Goal: Task Accomplishment & Management: Manage account settings

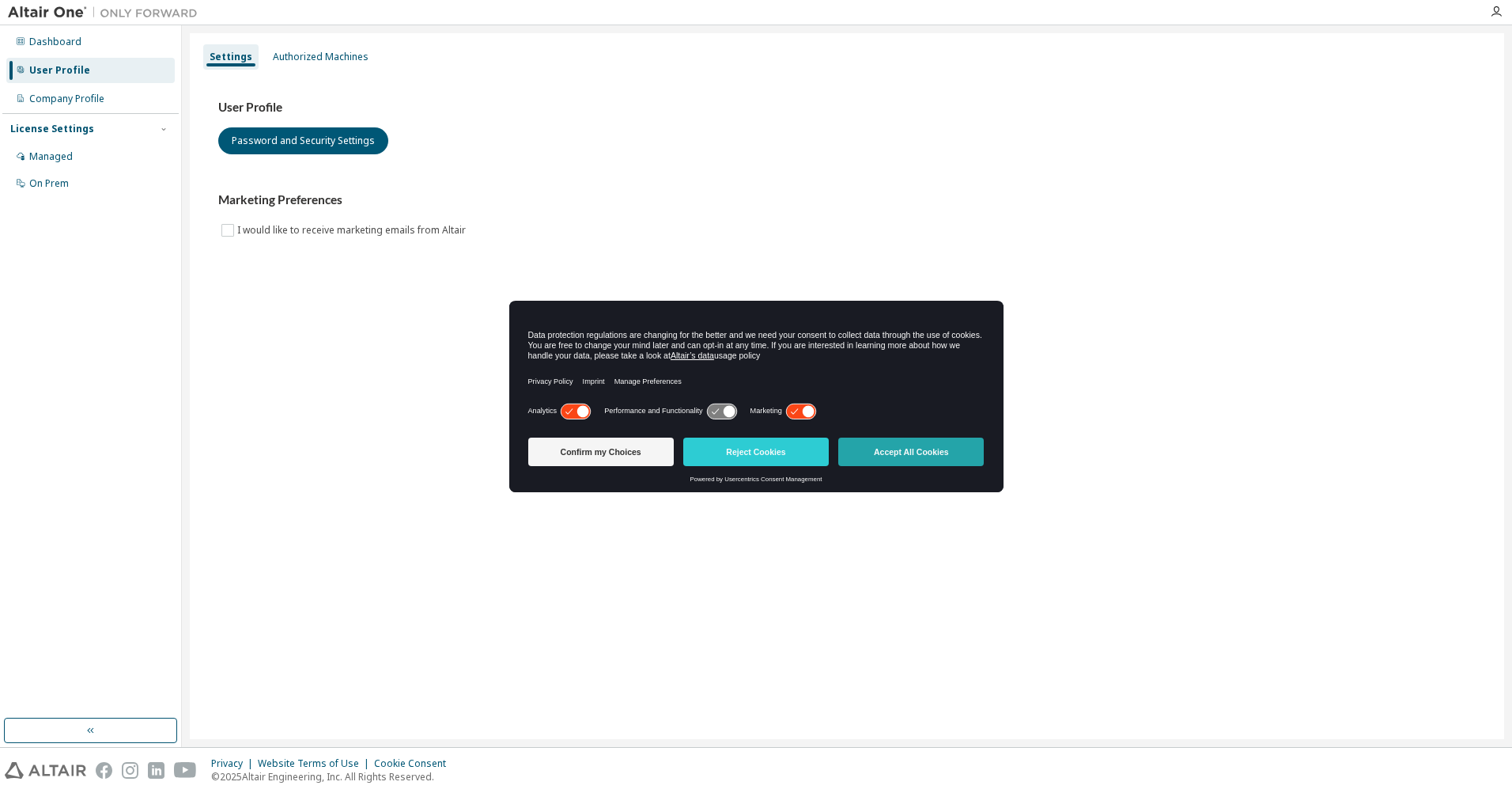
click at [935, 451] on button "Accept All Cookies" at bounding box center [911, 452] width 145 height 29
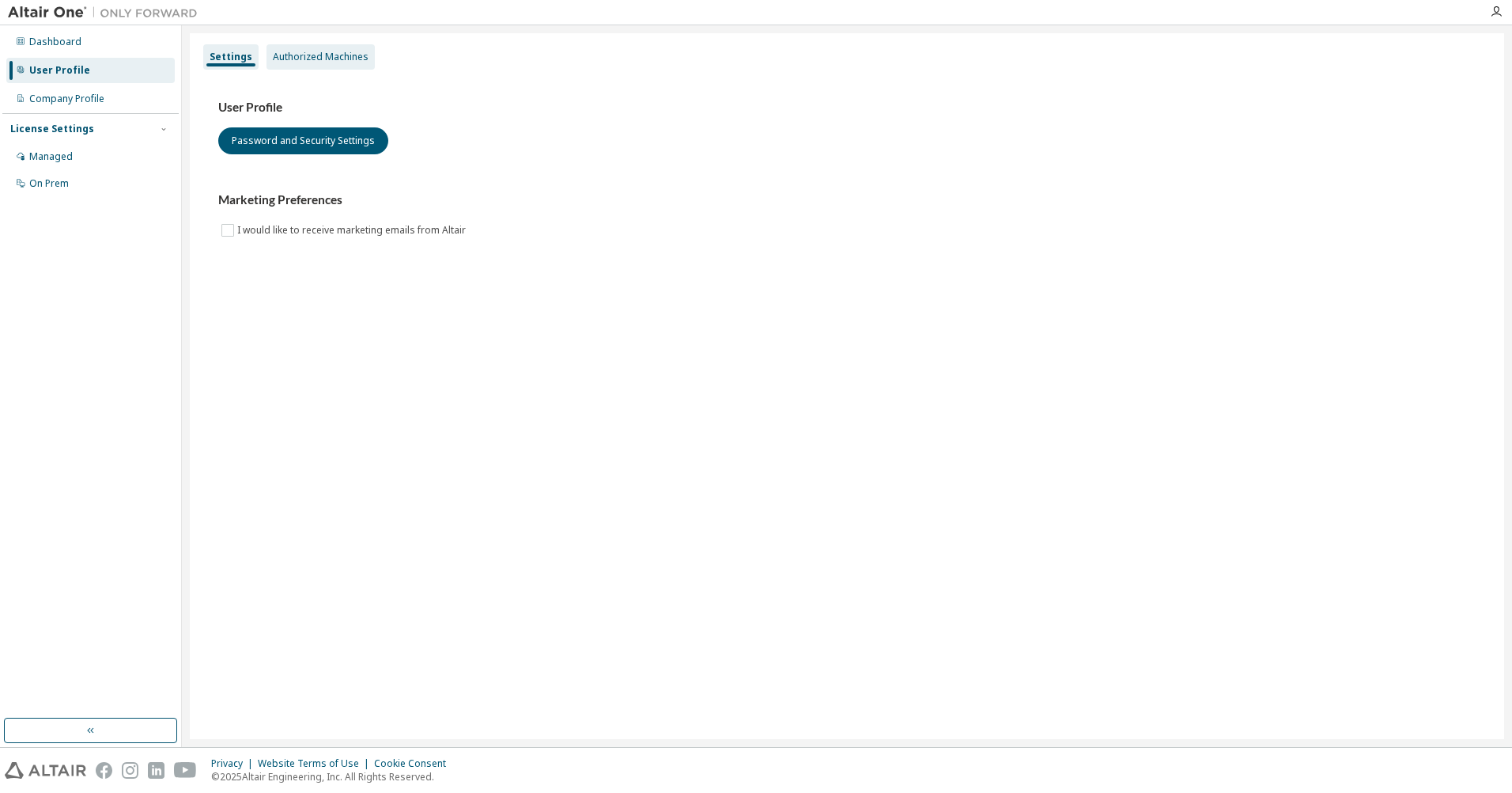
click at [345, 55] on div "Authorized Machines" at bounding box center [321, 57] width 96 height 13
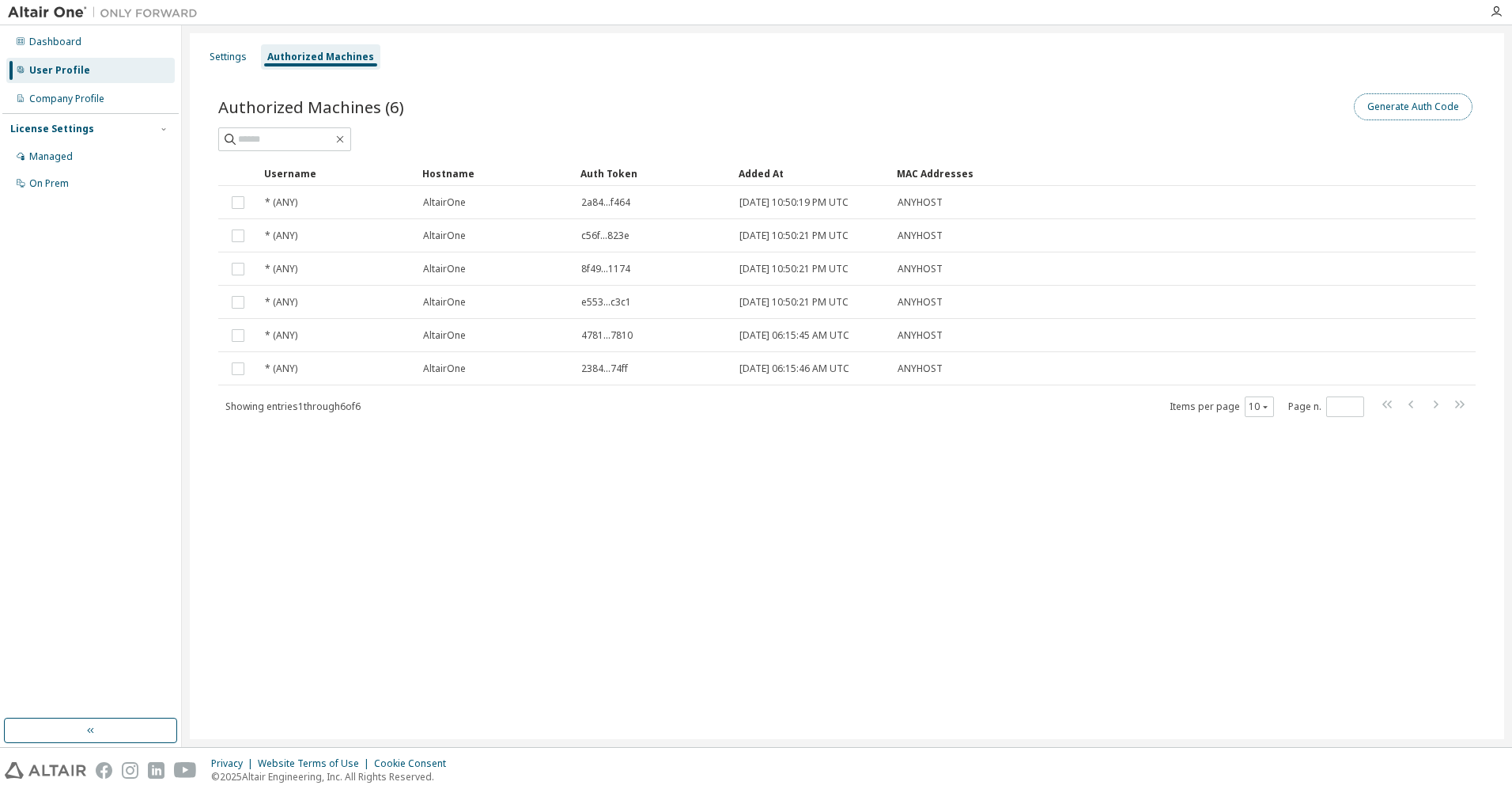
click at [1406, 101] on button "Generate Auth Code" at bounding box center [1413, 107] width 119 height 27
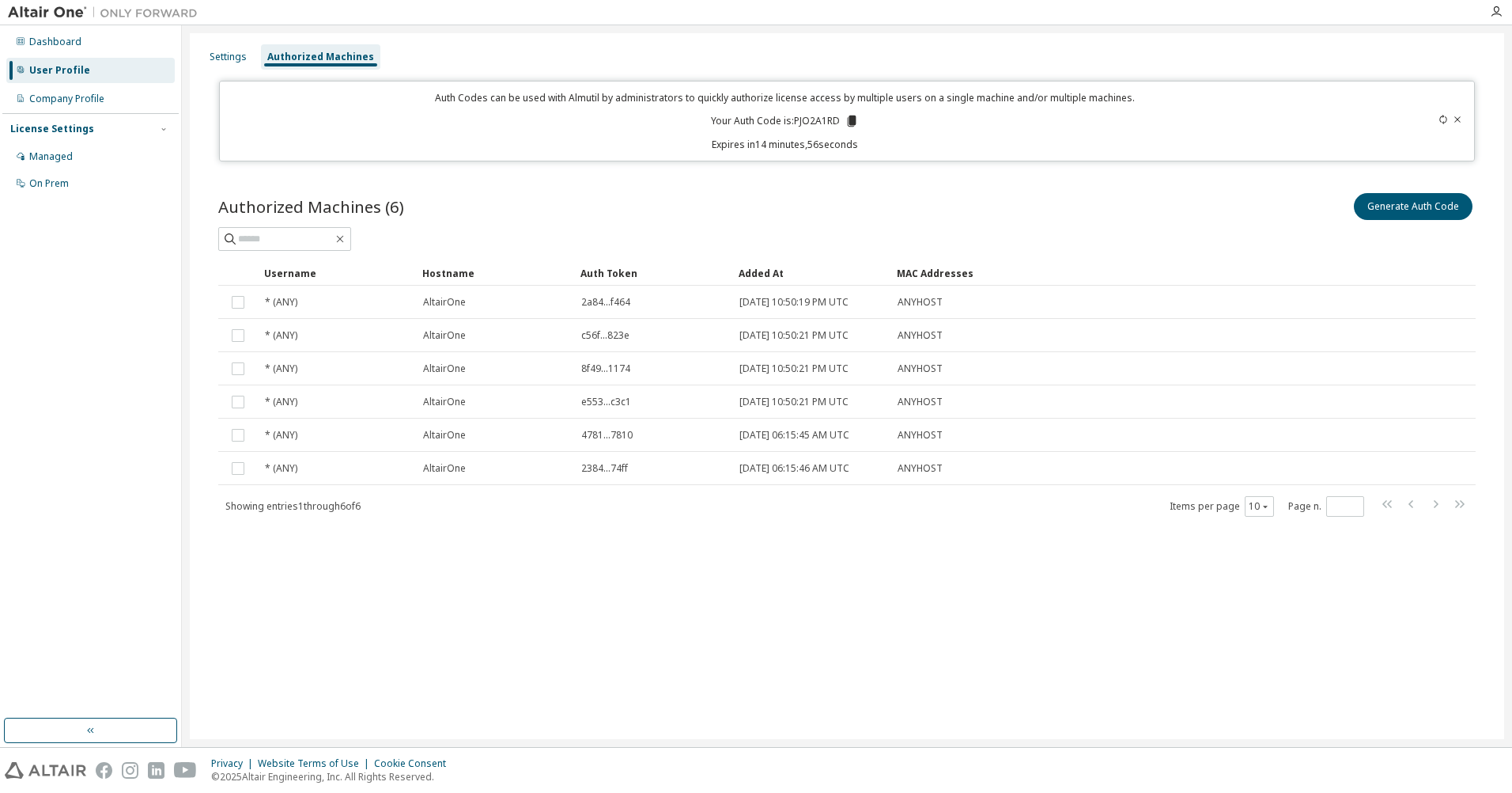
click at [852, 120] on icon at bounding box center [852, 121] width 9 height 11
click at [294, 239] on input "text" at bounding box center [285, 239] width 95 height 16
click at [852, 120] on icon at bounding box center [852, 121] width 9 height 11
click at [547, 201] on div "Authorized Machines (6) Generate Auth Code" at bounding box center [847, 207] width 1258 height 34
click at [234, 49] on div "Settings" at bounding box center [228, 57] width 49 height 26
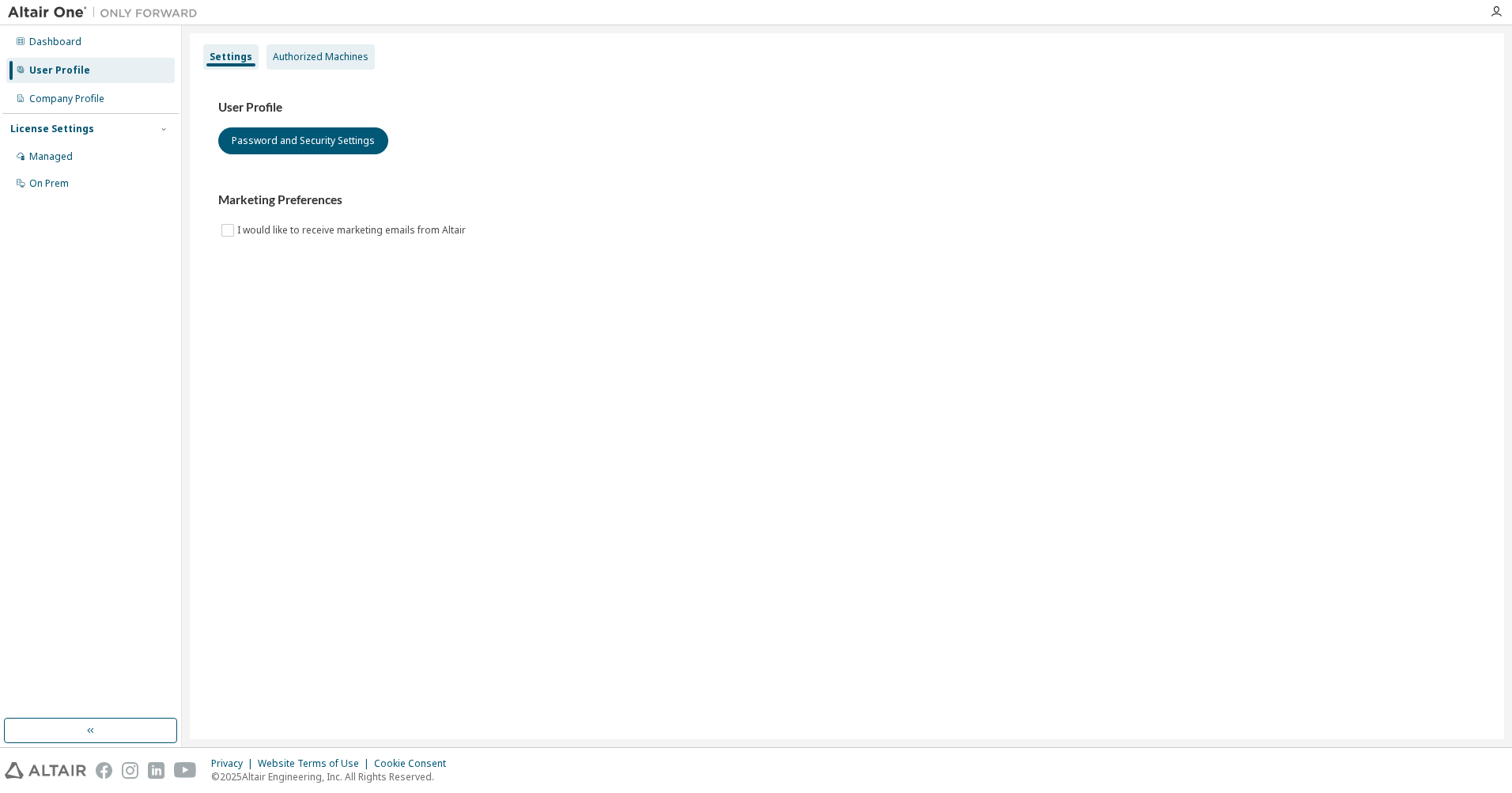
click at [305, 48] on div "Authorized Machines" at bounding box center [321, 57] width 108 height 26
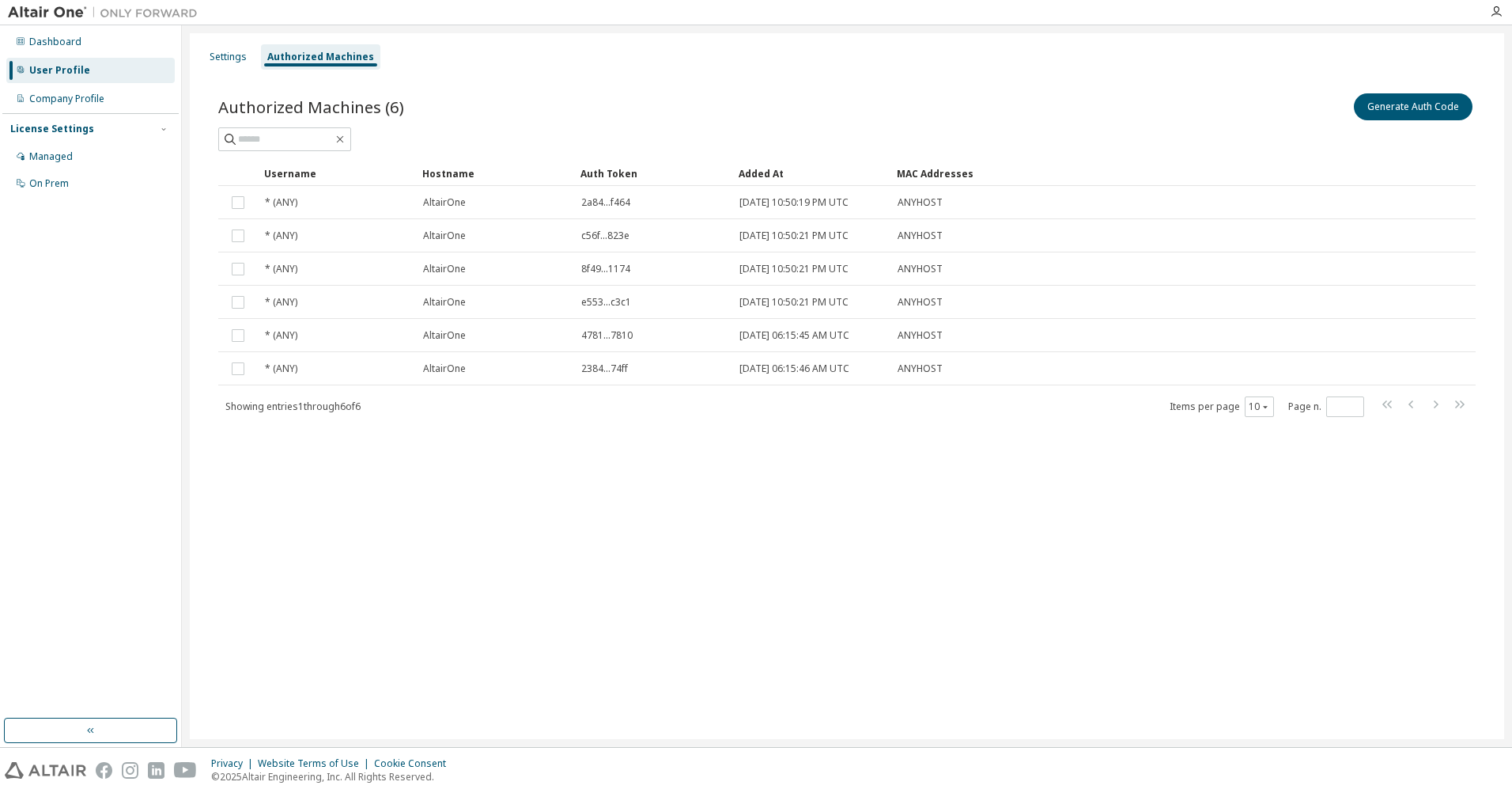
click at [238, 43] on div "Settings Authorized Machines Authorized Machines (6) Generate Auth Code Clear L…" at bounding box center [847, 386] width 1314 height 706
click at [231, 59] on div "Settings" at bounding box center [228, 57] width 37 height 13
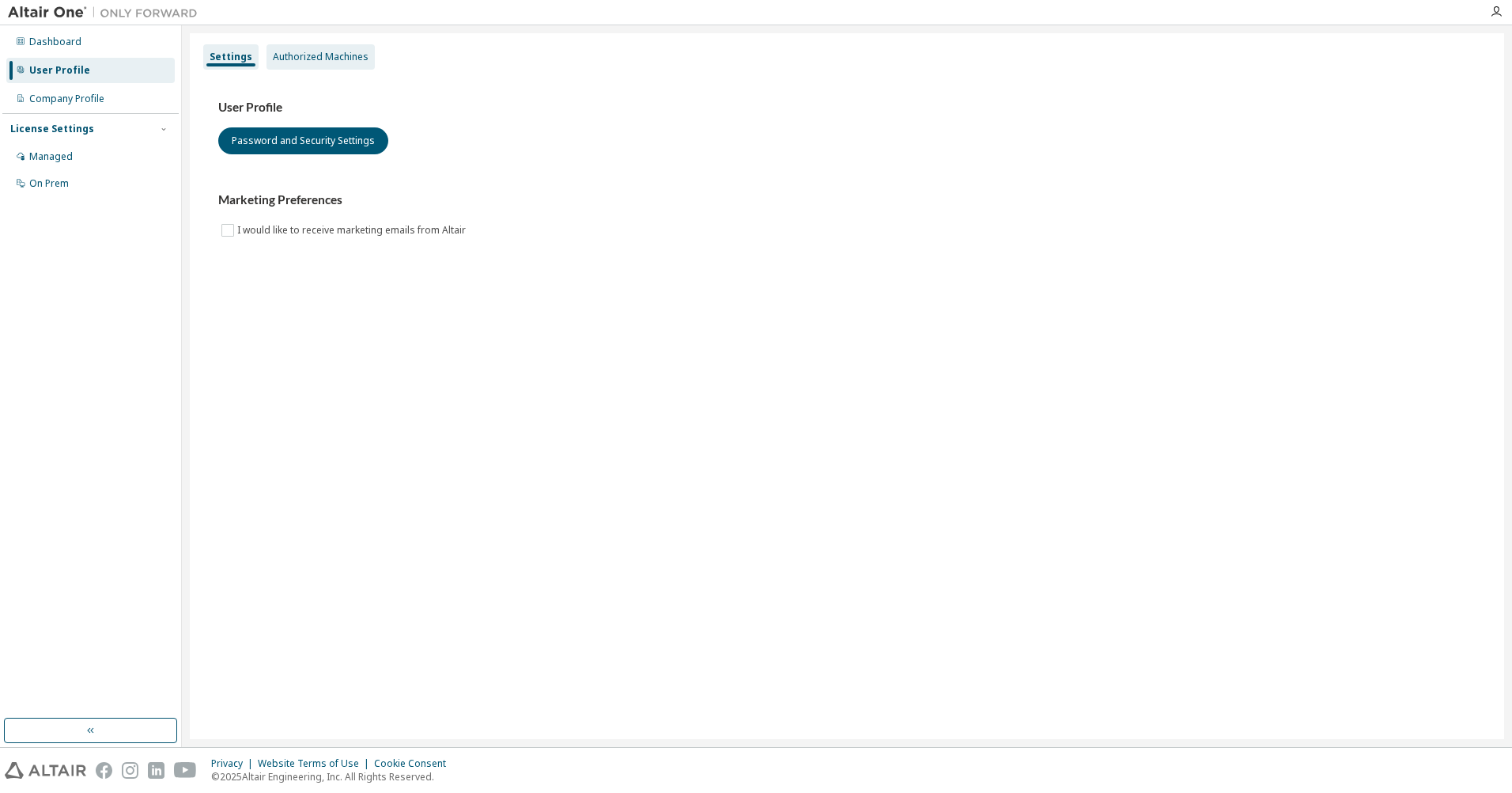
click at [313, 58] on div "Authorized Machines" at bounding box center [321, 57] width 96 height 13
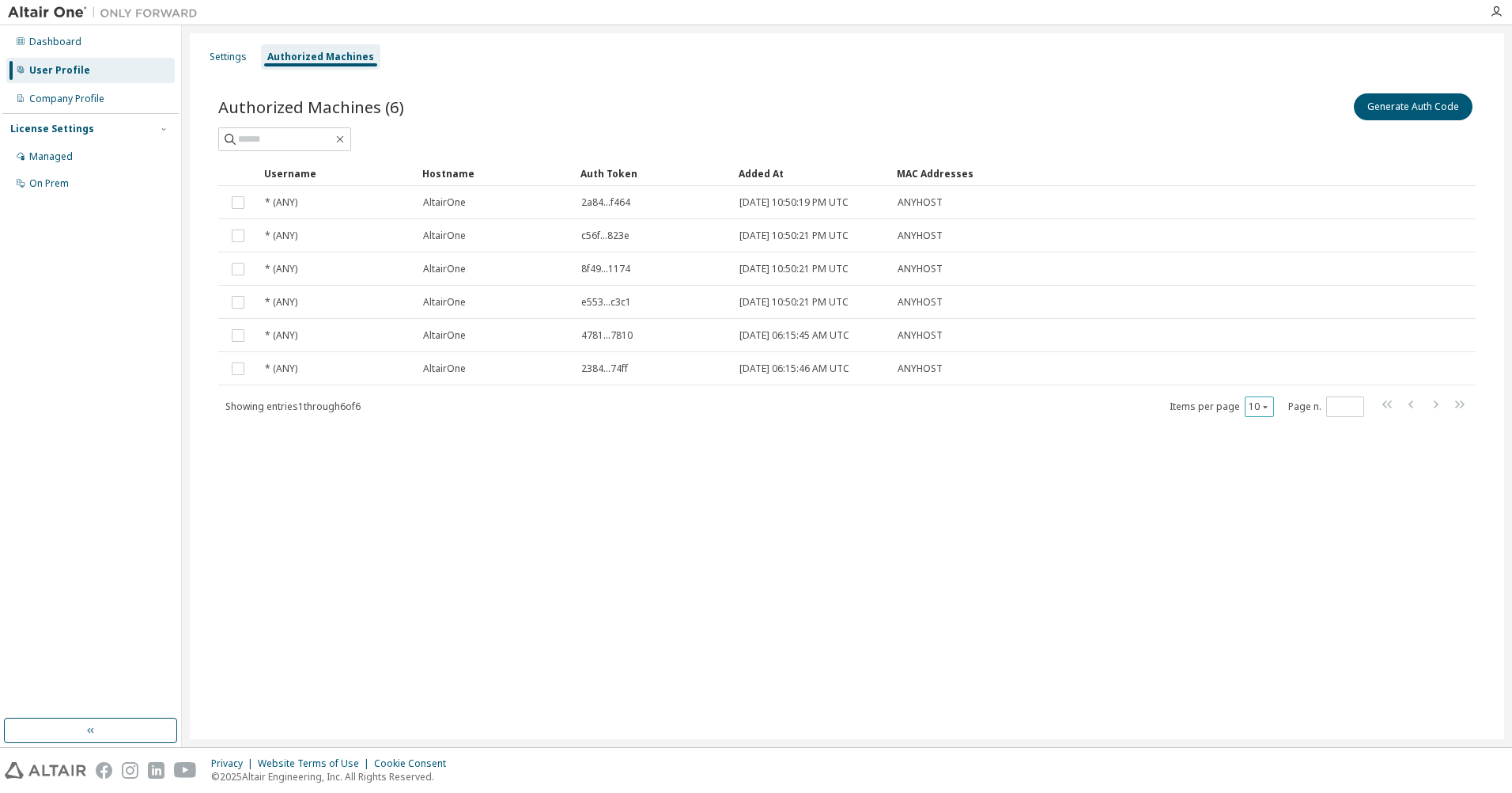
click at [1270, 408] on icon "button" at bounding box center [1266, 407] width 10 height 10
click at [1275, 503] on div "100" at bounding box center [1308, 504] width 127 height 19
click at [1482, 101] on div "Authorized Machines (6) Generate Auth Code Clear Load Save Save As Field Operat…" at bounding box center [847, 265] width 1295 height 388
click at [1463, 105] on button "Generate Auth Code" at bounding box center [1413, 107] width 119 height 27
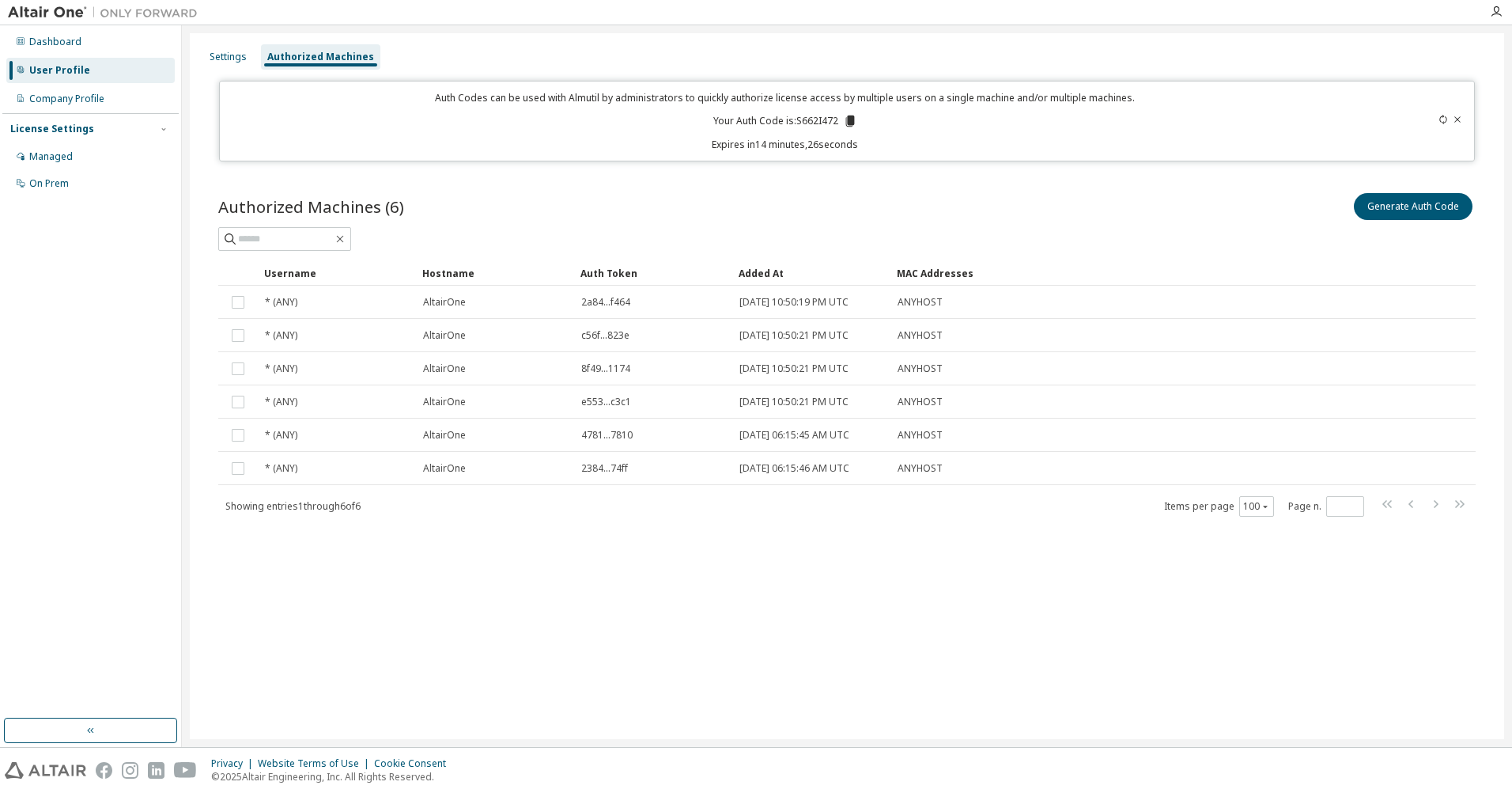
click at [848, 122] on icon at bounding box center [849, 121] width 9 height 11
click at [849, 128] on icon at bounding box center [850, 121] width 14 height 14
drag, startPoint x: 758, startPoint y: 146, endPoint x: 952, endPoint y: 140, distance: 194.1
click at [952, 140] on p "Expires in 11 minutes, 32 seconds" at bounding box center [786, 144] width 1112 height 14
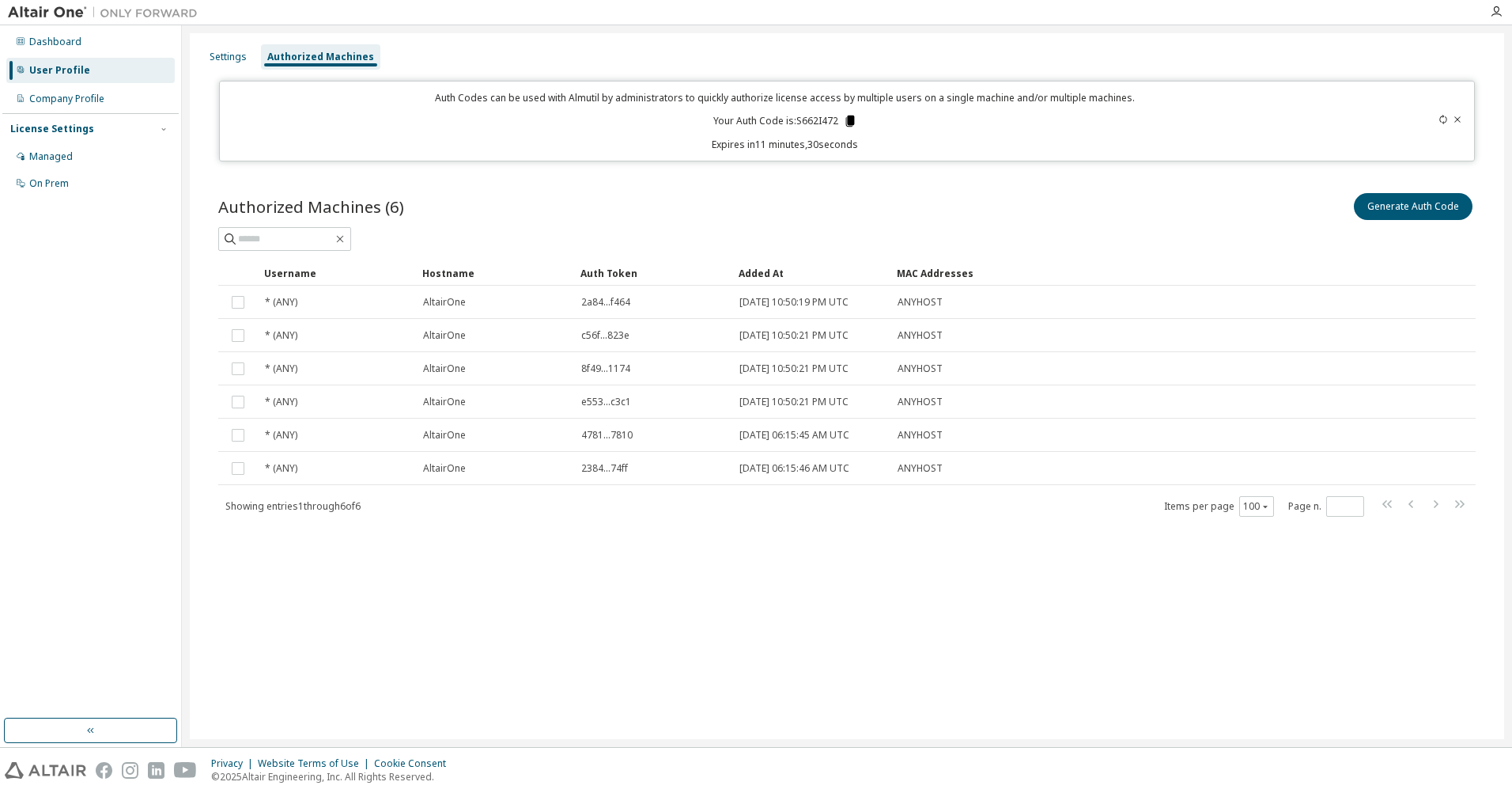
click at [851, 119] on icon at bounding box center [849, 121] width 9 height 11
drag, startPoint x: 285, startPoint y: 127, endPoint x: 293, endPoint y: 127, distance: 8.0
click at [285, 127] on div "Auth Codes can be used with Almutil by administrators to quickly authorize lice…" at bounding box center [786, 120] width 1112 height 60
click at [849, 119] on icon at bounding box center [849, 121] width 9 height 11
drag, startPoint x: 896, startPoint y: 197, endPoint x: 892, endPoint y: 184, distance: 13.6
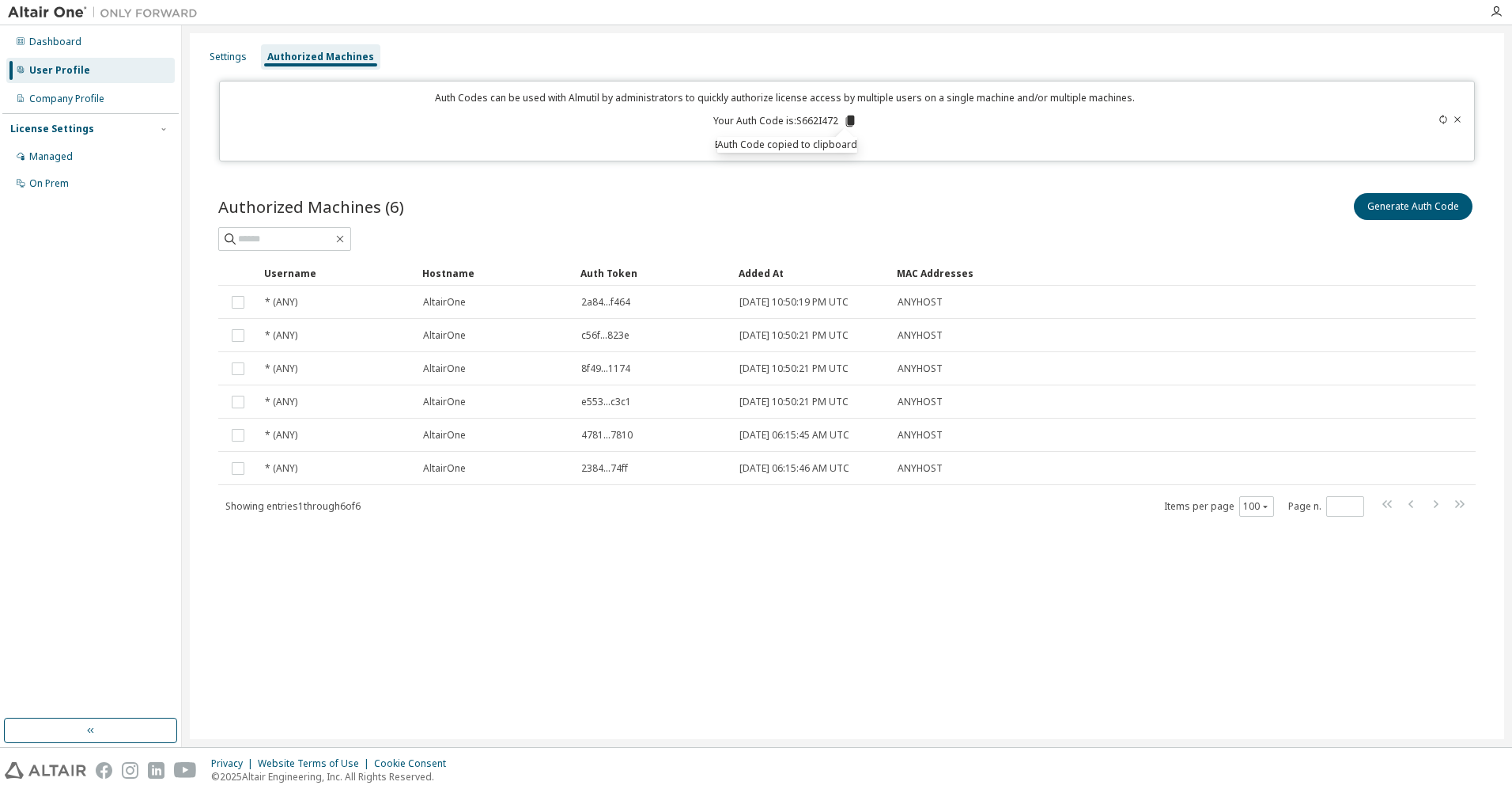
click at [896, 197] on div "Generate Auth Code" at bounding box center [1161, 207] width 628 height 34
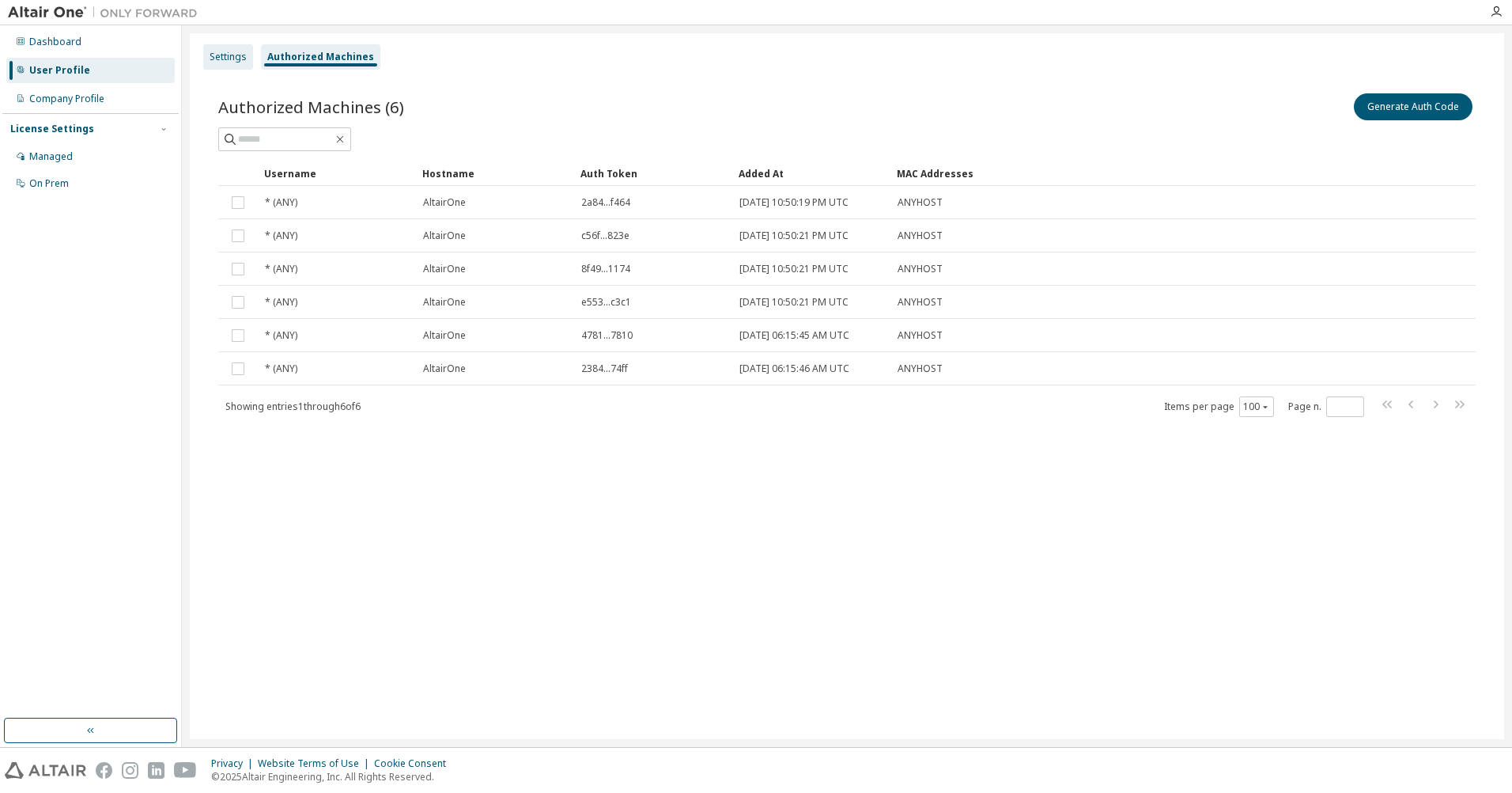
click at [244, 61] on div "Settings" at bounding box center [228, 57] width 37 height 13
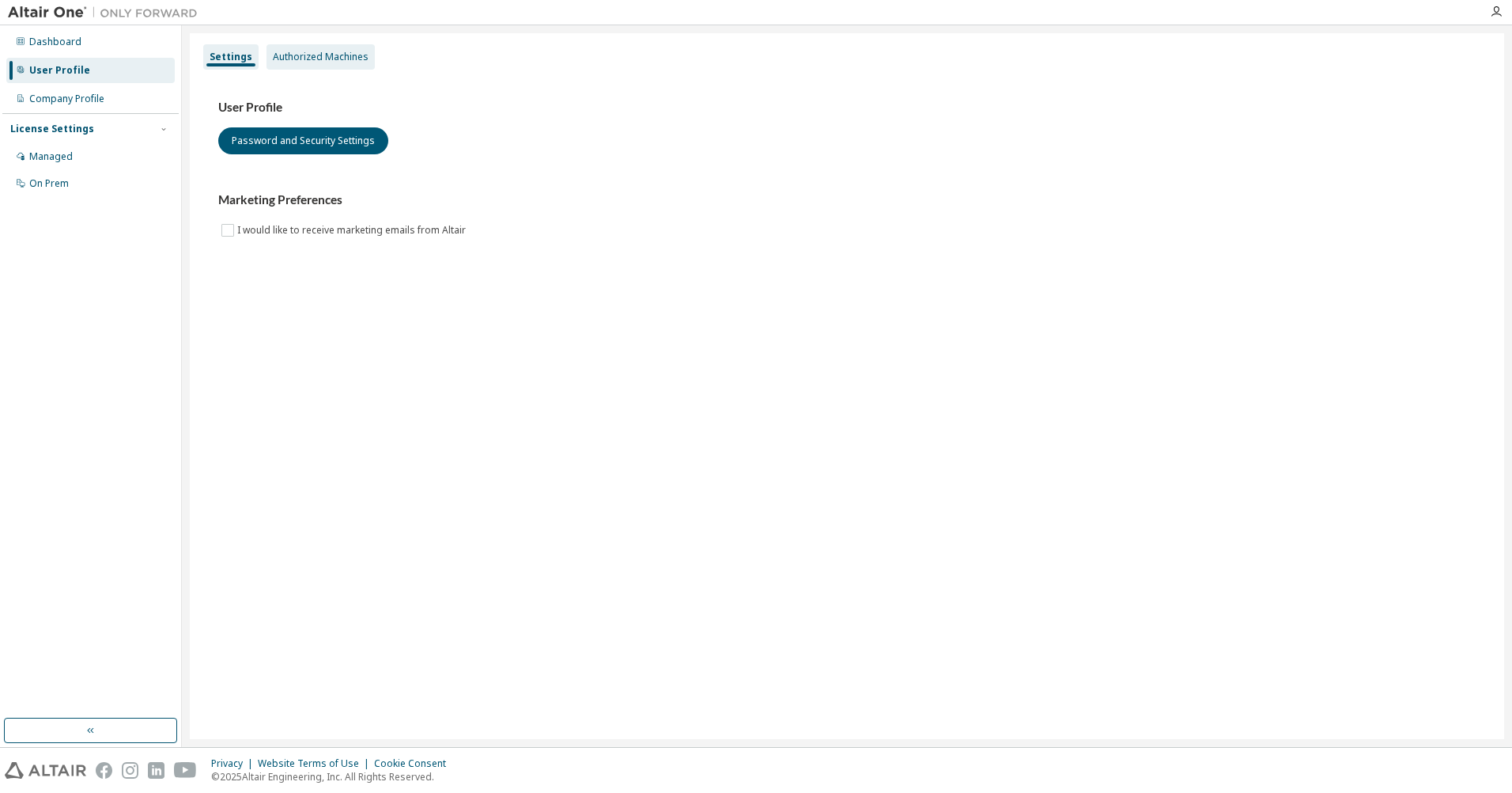
click at [293, 50] on div "Authorized Machines" at bounding box center [321, 57] width 96 height 13
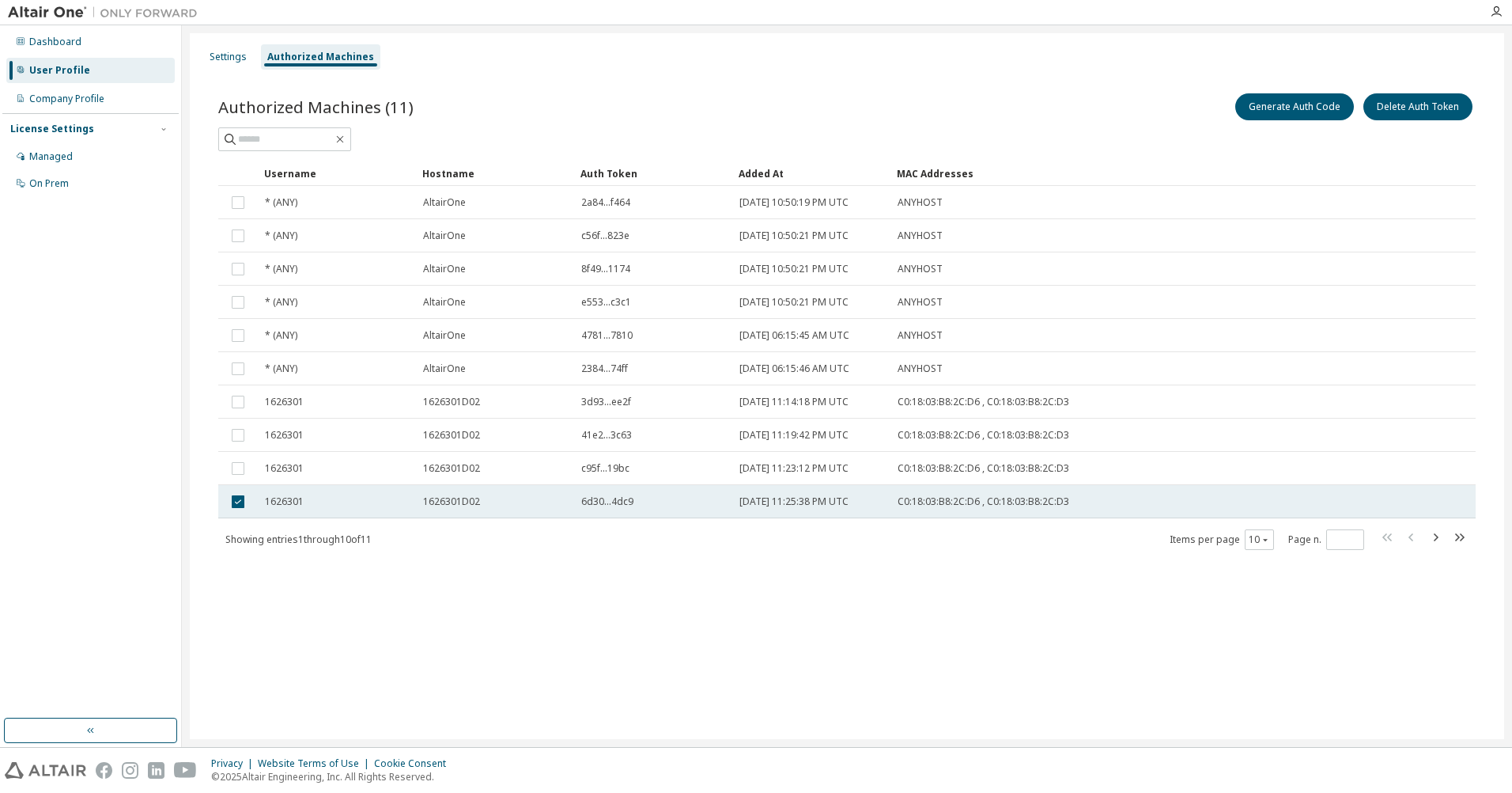
click at [238, 511] on td at bounding box center [238, 502] width 40 height 34
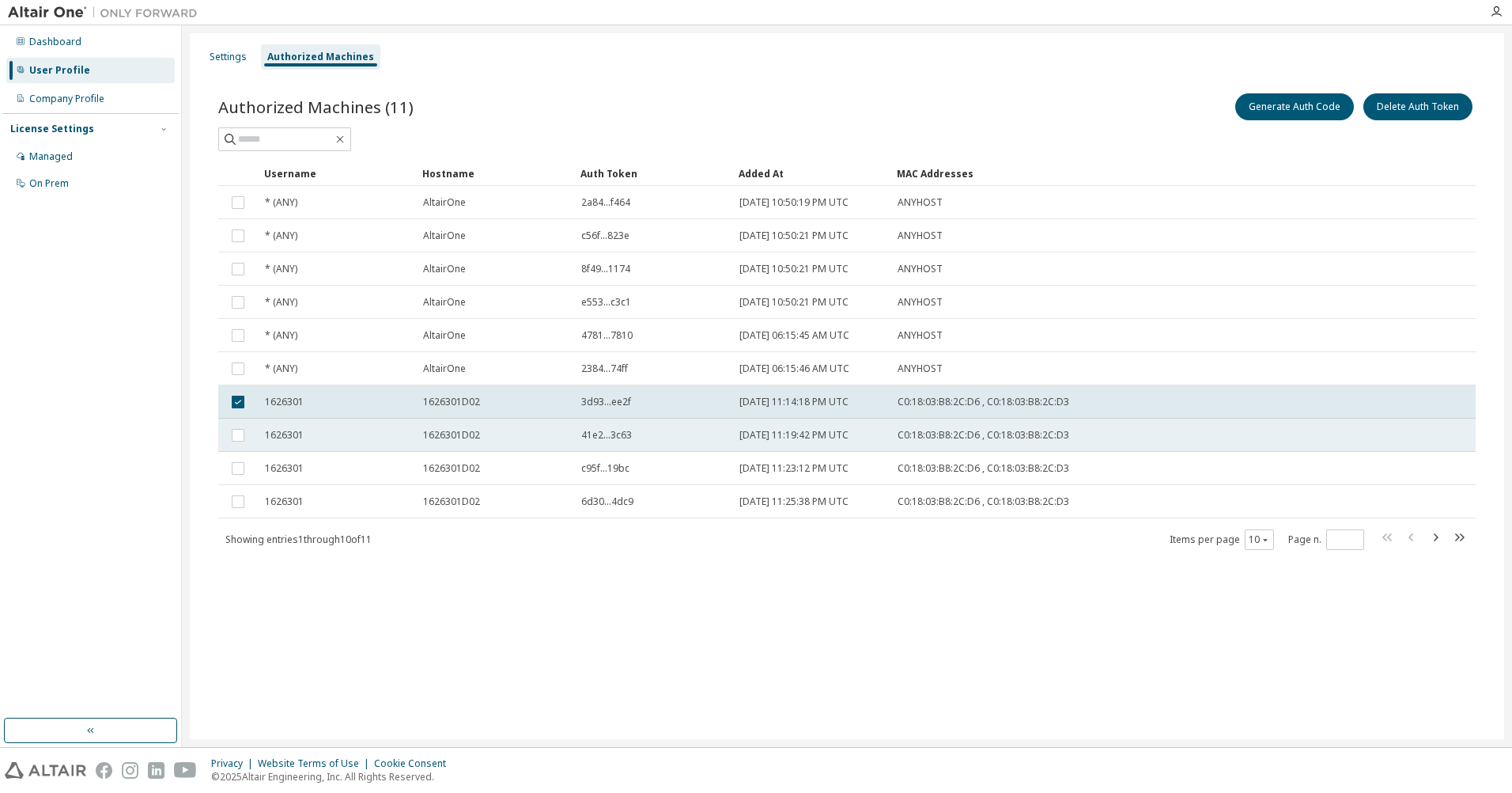
click at [234, 427] on td at bounding box center [238, 436] width 40 height 34
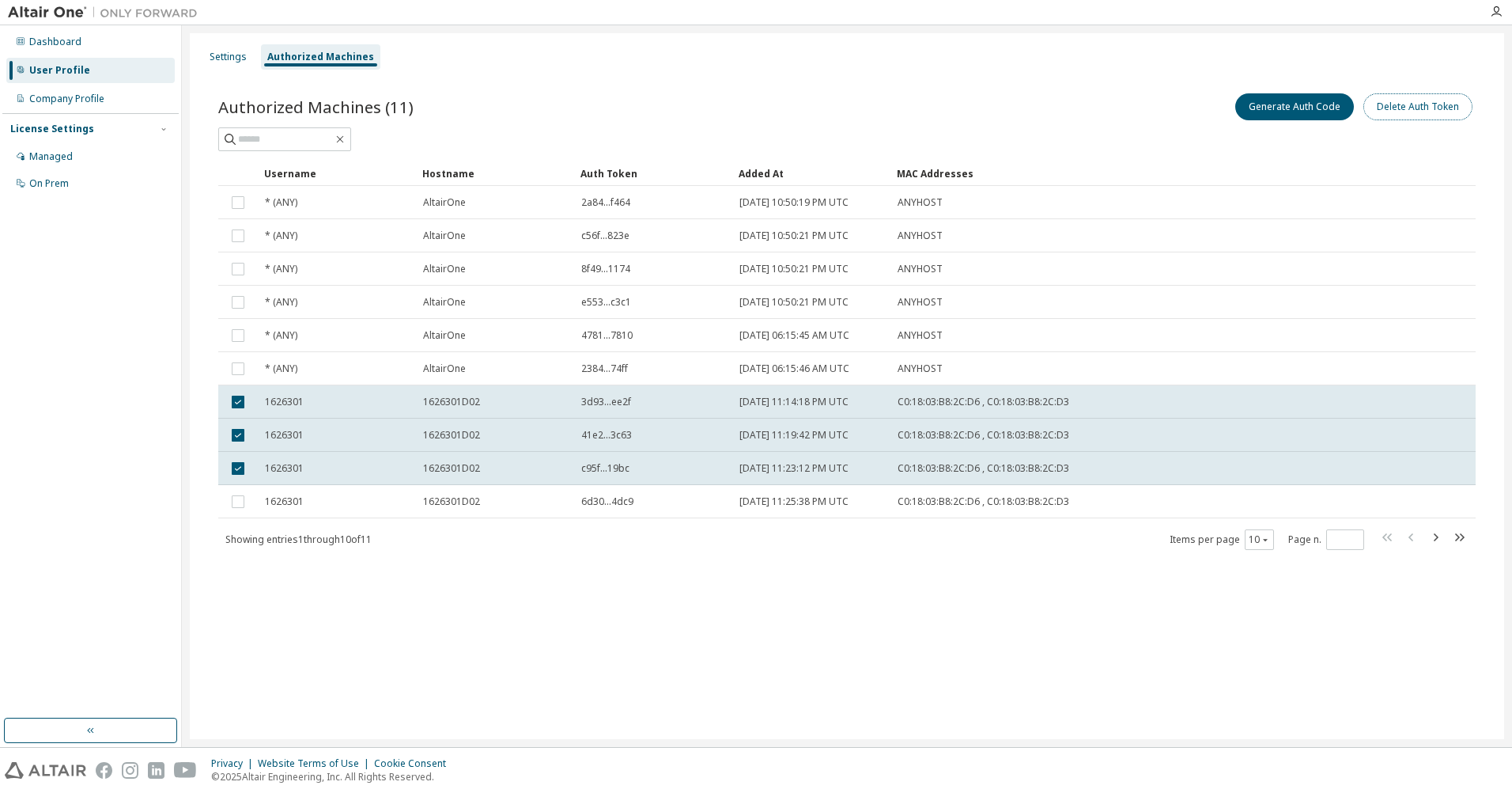
click at [1400, 110] on button "Delete Auth Token" at bounding box center [1418, 107] width 109 height 27
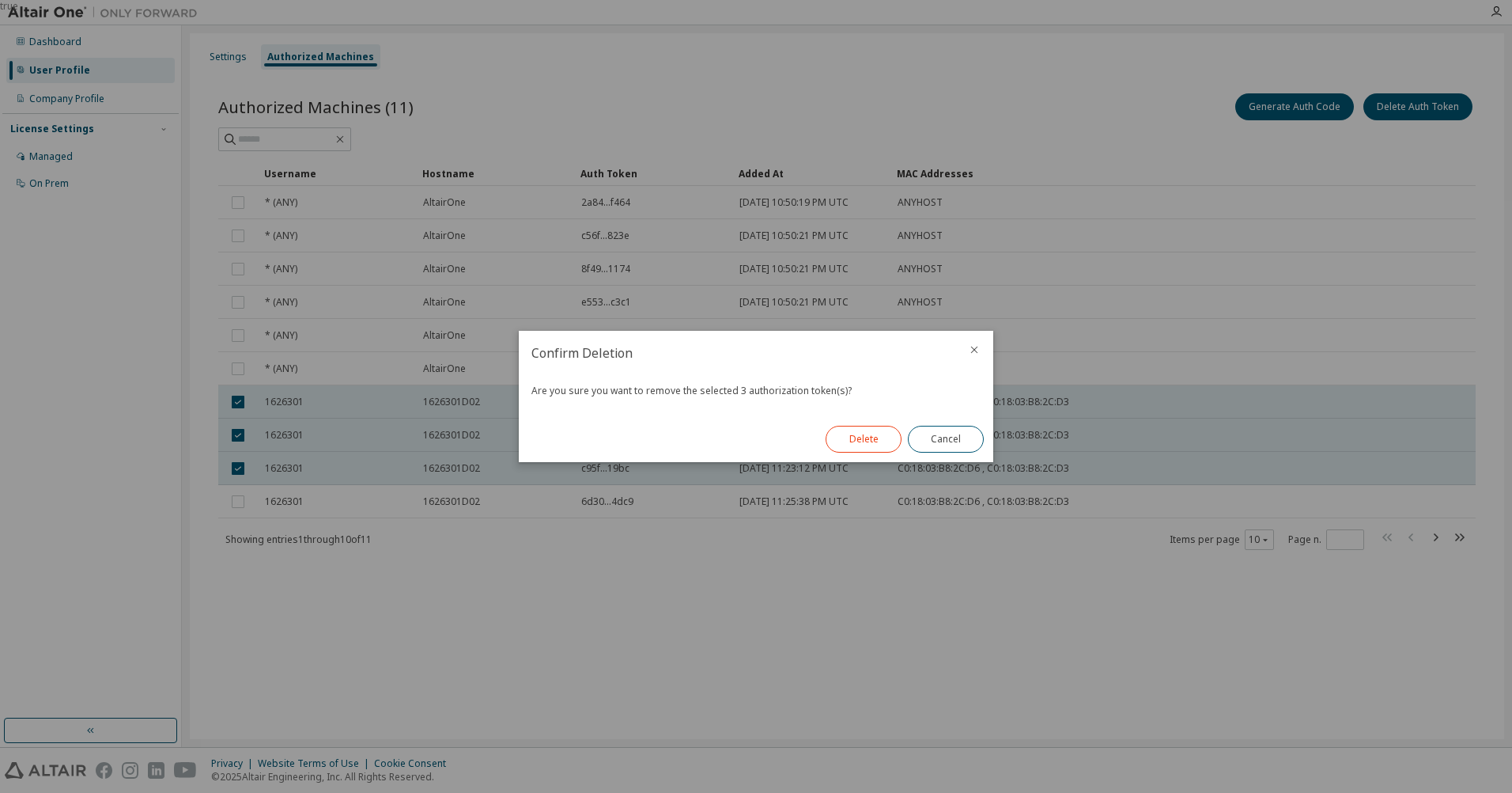
click at [892, 445] on button "Delete" at bounding box center [863, 439] width 76 height 27
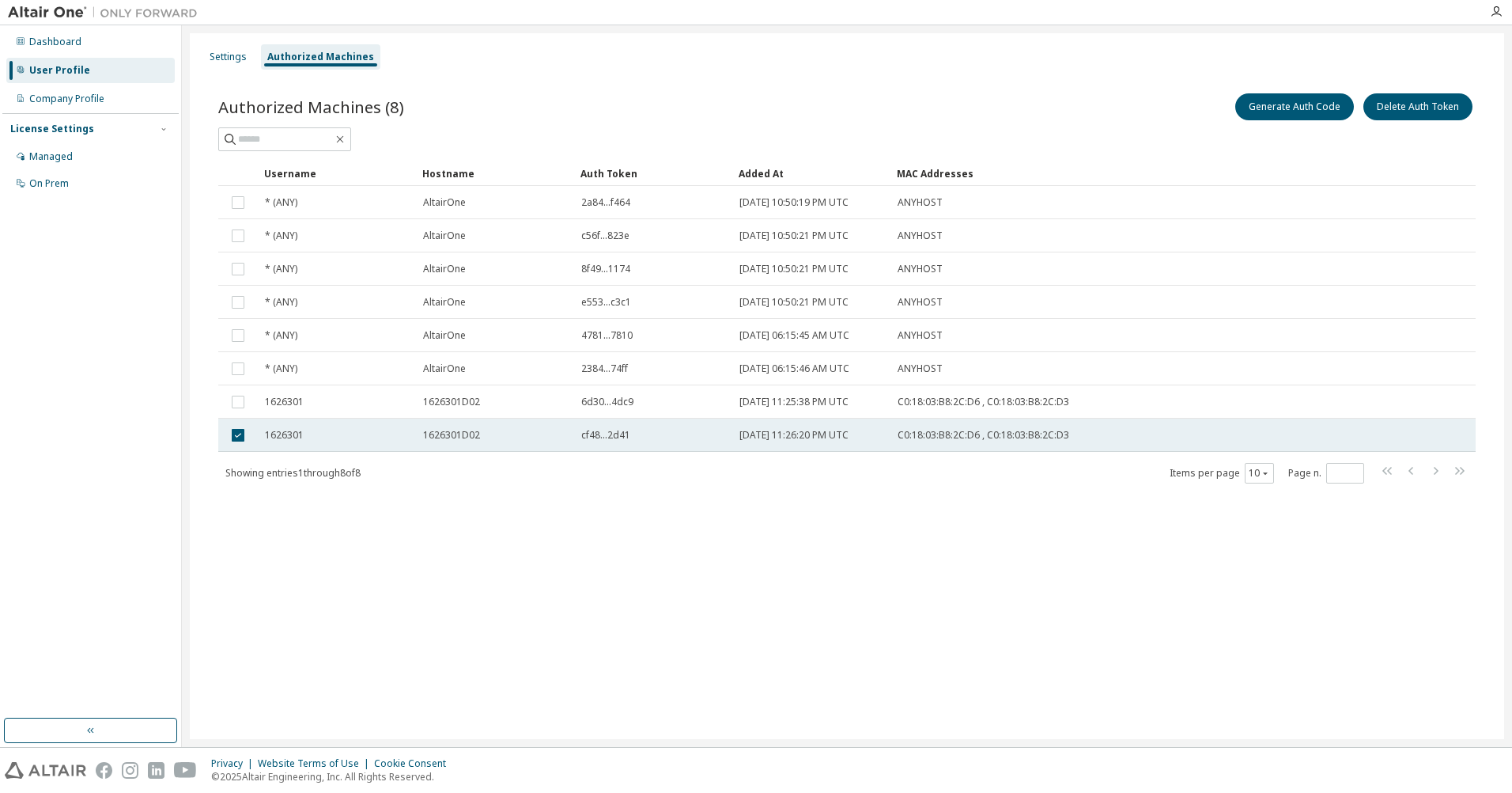
click at [711, 420] on td "cf48...2d41" at bounding box center [653, 436] width 158 height 34
click at [830, 434] on span "[DATE] 11:26:20 PM UTC" at bounding box center [793, 435] width 109 height 13
click at [573, 435] on td "1626301D02" at bounding box center [495, 436] width 158 height 34
click at [471, 436] on span "1626301D02" at bounding box center [451, 435] width 57 height 13
click at [290, 444] on td "1626301" at bounding box center [337, 436] width 158 height 34
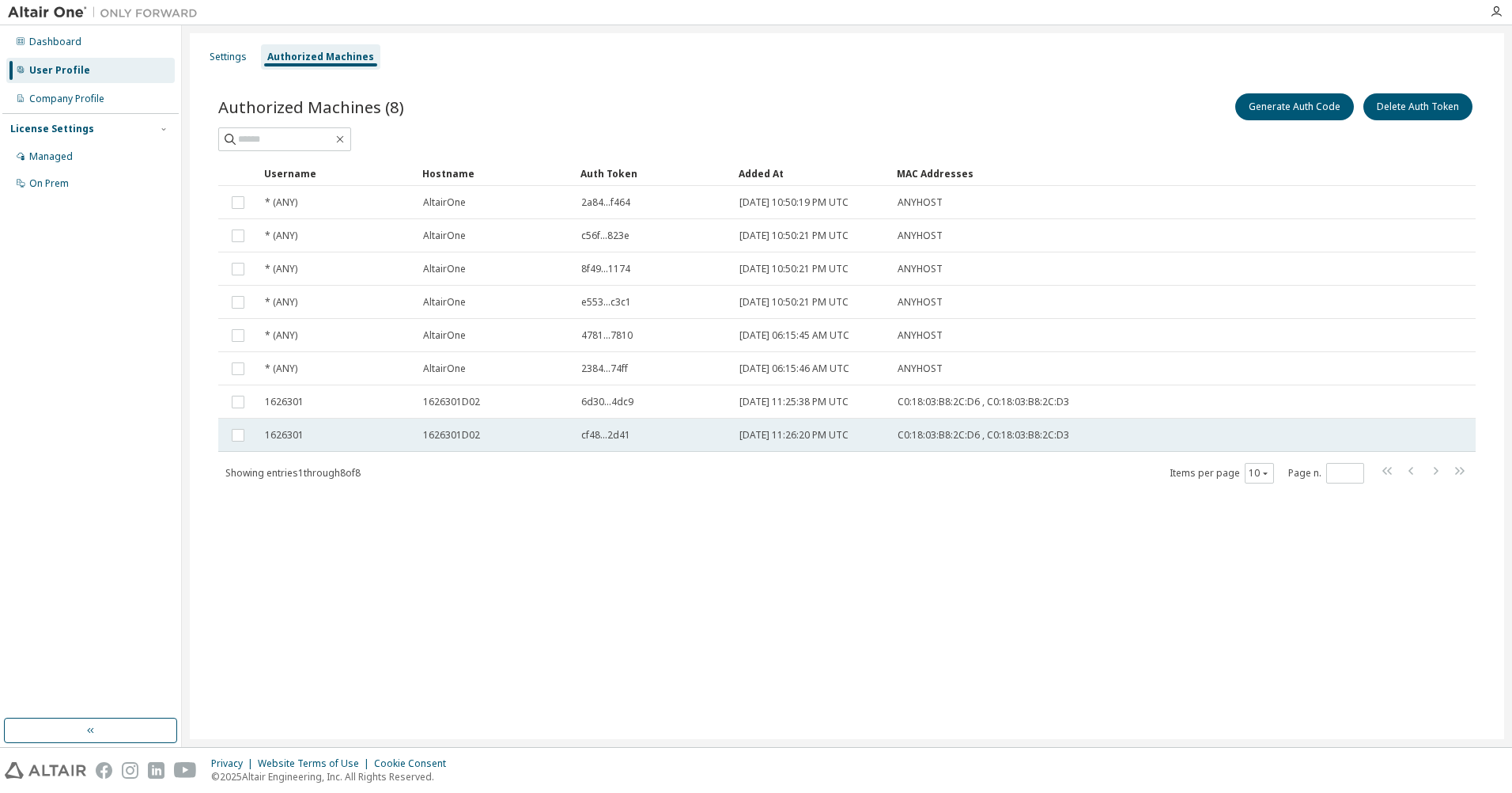
click at [288, 438] on span "1626301" at bounding box center [284, 435] width 39 height 13
click at [303, 434] on span "1626301" at bounding box center [284, 435] width 39 height 13
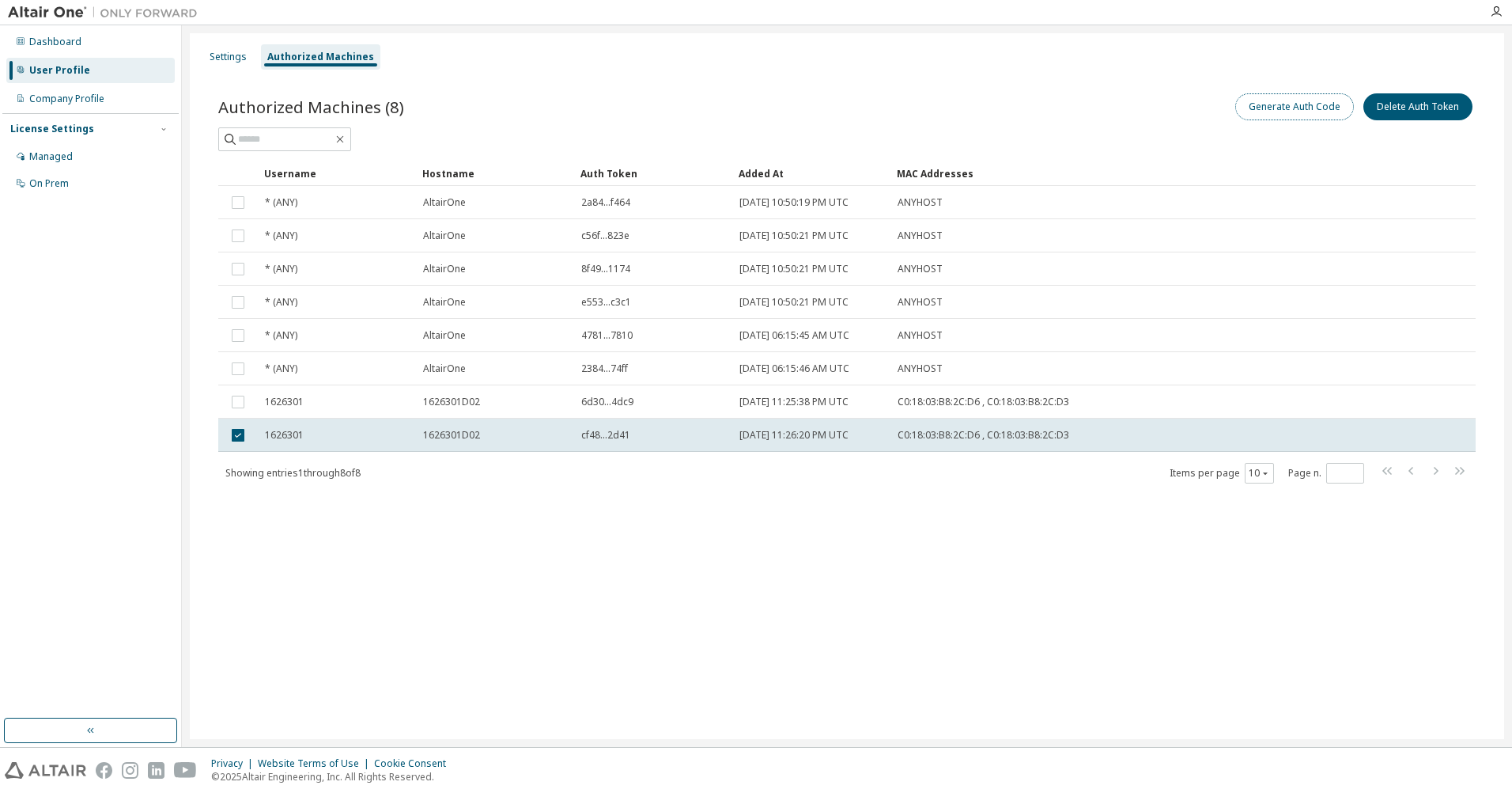
click at [1341, 116] on button "Generate Auth Code" at bounding box center [1294, 107] width 119 height 27
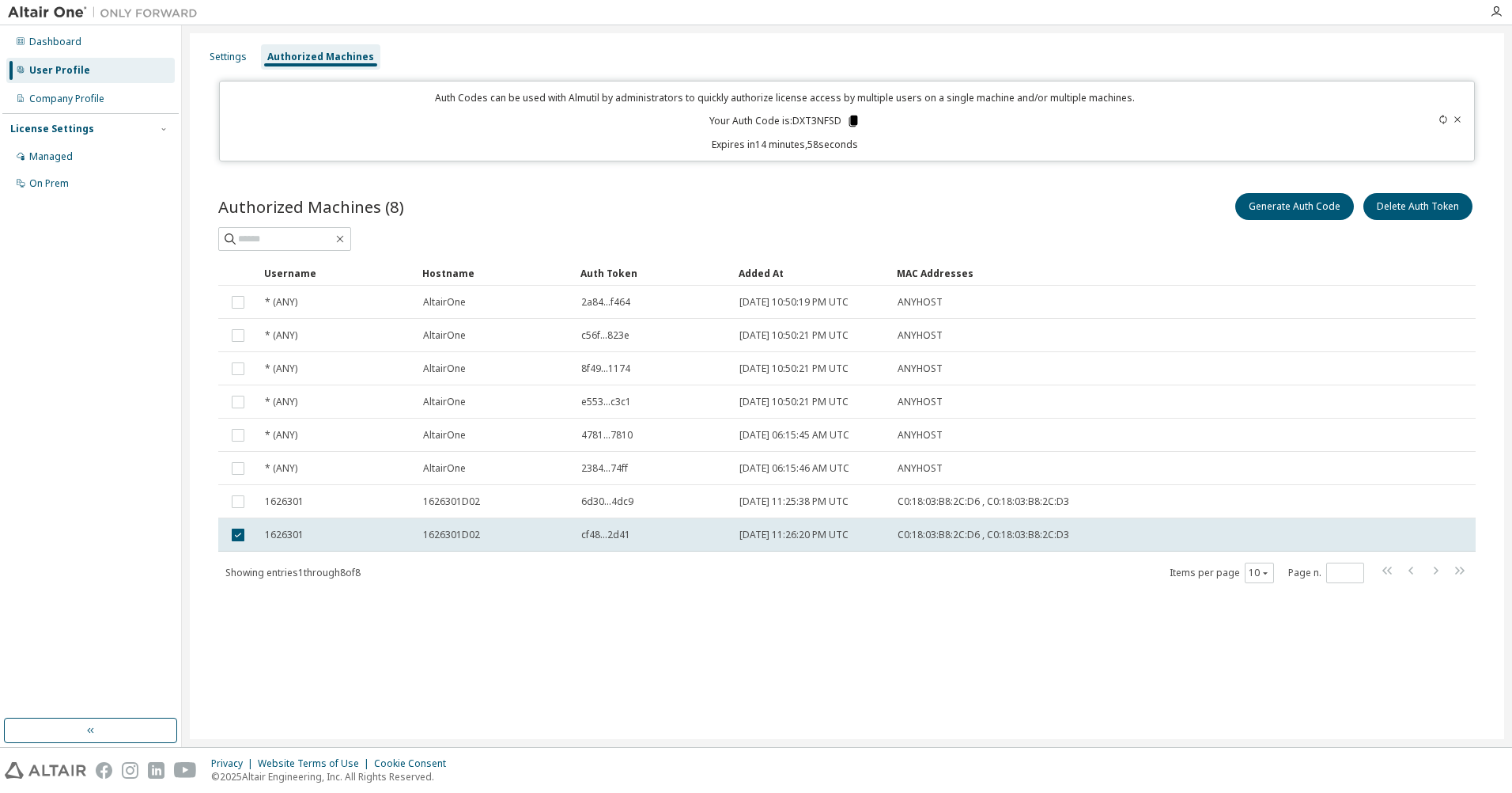
click at [849, 119] on icon at bounding box center [853, 121] width 9 height 11
click at [649, 196] on div "Authorized Machines (8) Generate Auth Code Delete Auth Token" at bounding box center [847, 207] width 1258 height 34
drag, startPoint x: 263, startPoint y: 641, endPoint x: 262, endPoint y: 651, distance: 10.0
click at [263, 641] on div "Settings Authorized Machines Auth Codes can be used with Almutil by administrat…" at bounding box center [847, 386] width 1314 height 706
drag, startPoint x: 340, startPoint y: 179, endPoint x: 522, endPoint y: 170, distance: 182.2
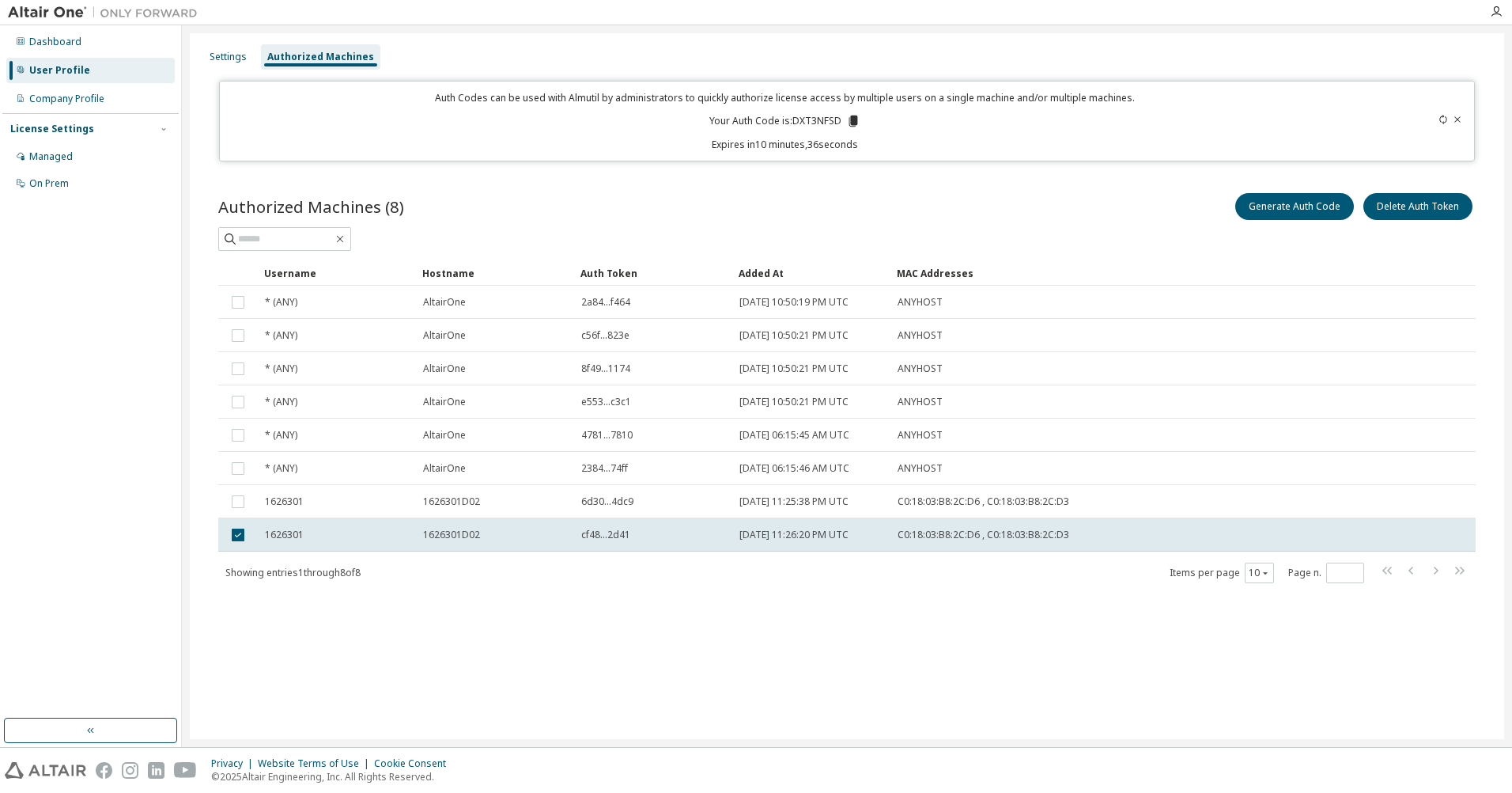
click at [341, 180] on div "Authorized Machines (8) Generate Auth Code Delete Auth Token Clear Load Save Sa…" at bounding box center [847, 397] width 1295 height 454
click at [850, 119] on icon at bounding box center [853, 121] width 14 height 14
drag, startPoint x: 656, startPoint y: 536, endPoint x: 510, endPoint y: 537, distance: 146.0
click at [1442, 121] on icon at bounding box center [1443, 120] width 10 height 10
click at [1443, 122] on icon at bounding box center [1443, 120] width 10 height 10
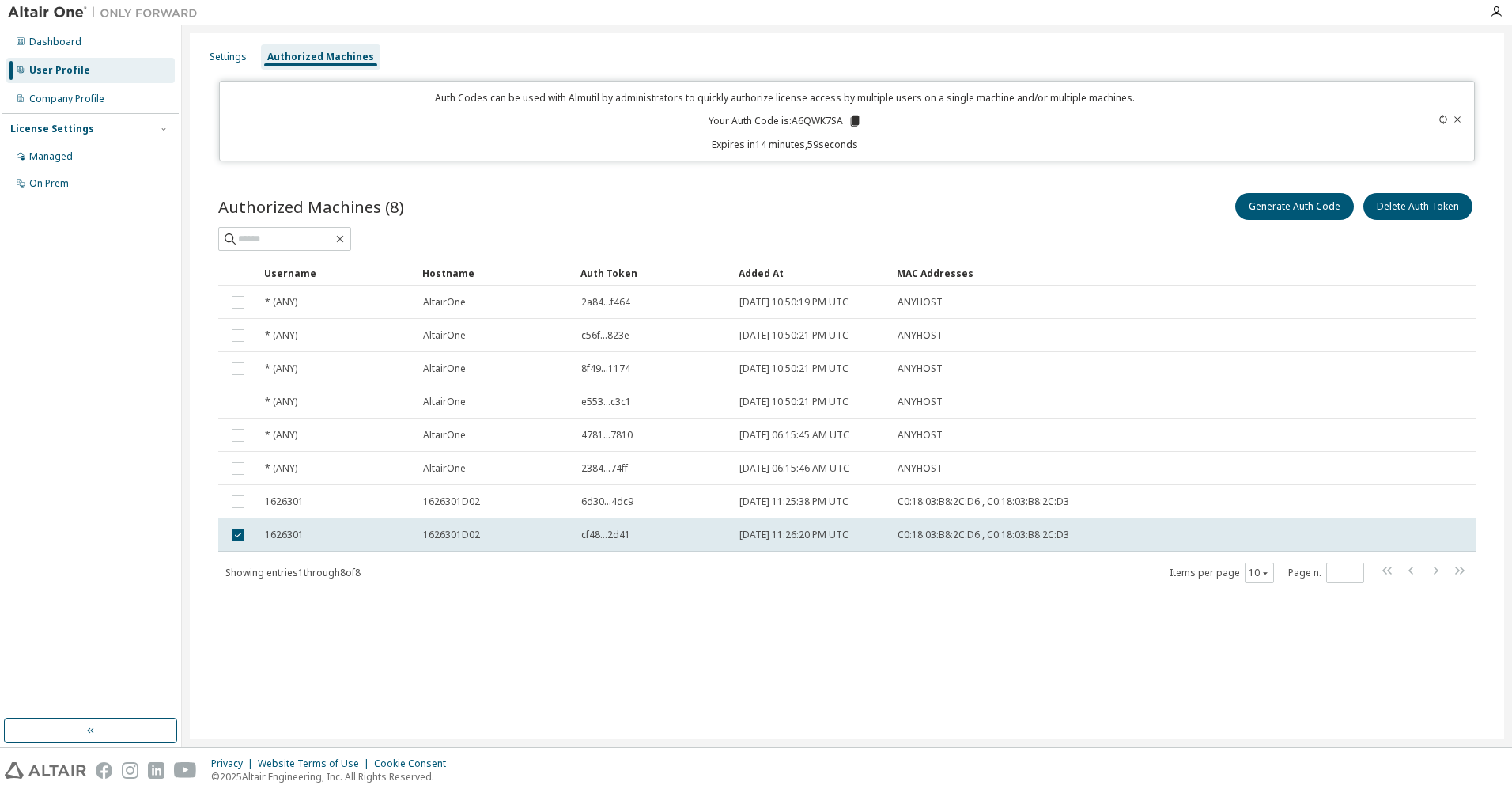
click at [1443, 122] on icon at bounding box center [1443, 120] width 10 height 10
click at [1439, 119] on icon at bounding box center [1443, 120] width 10 height 10
click at [1439, 119] on icon at bounding box center [1443, 120] width 10 height 10
click at [875, 190] on div "Generate Auth Code Delete Auth Token" at bounding box center [1161, 207] width 628 height 34
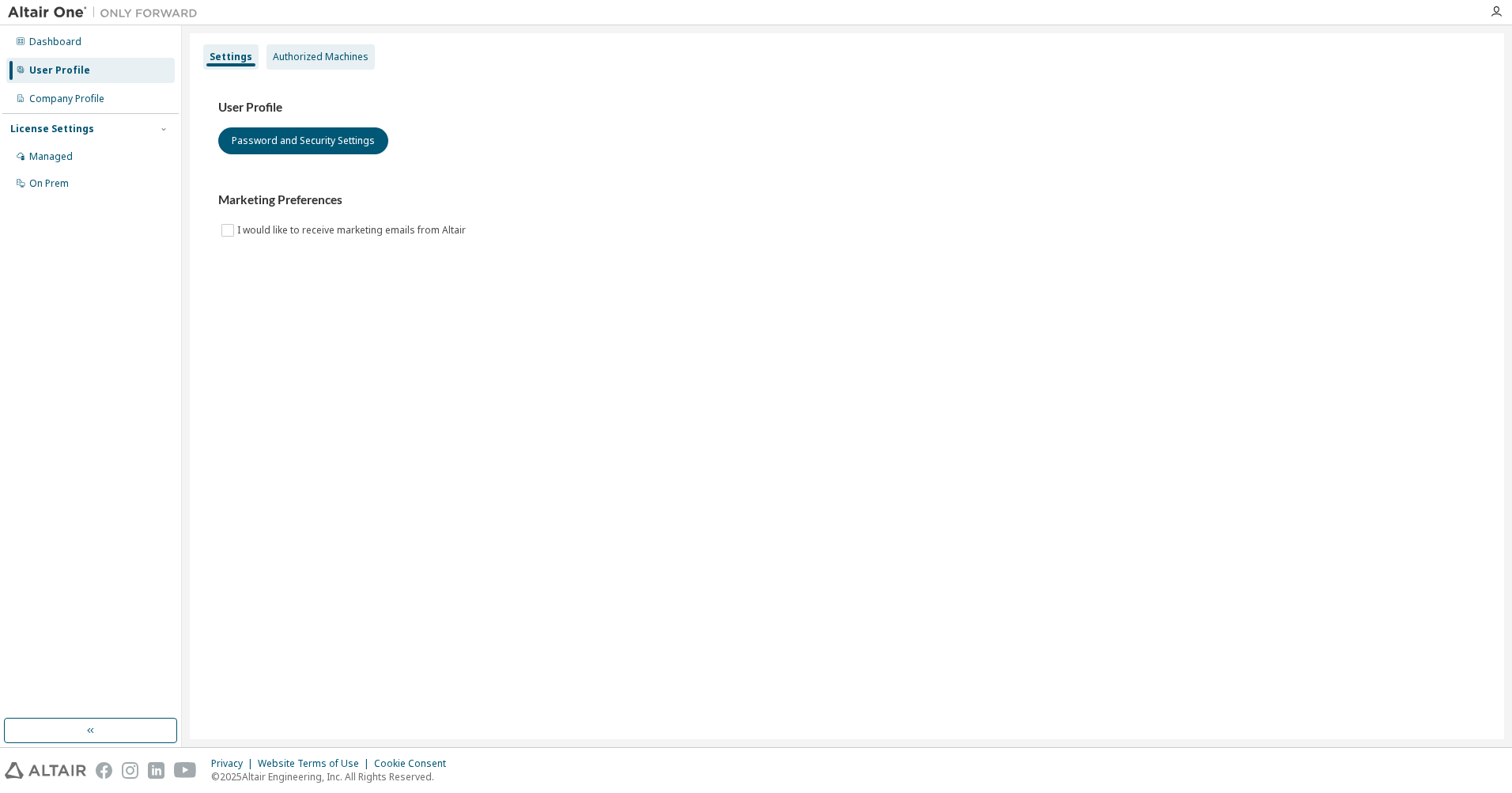
click at [313, 63] on div "Authorized Machines" at bounding box center [321, 57] width 108 height 26
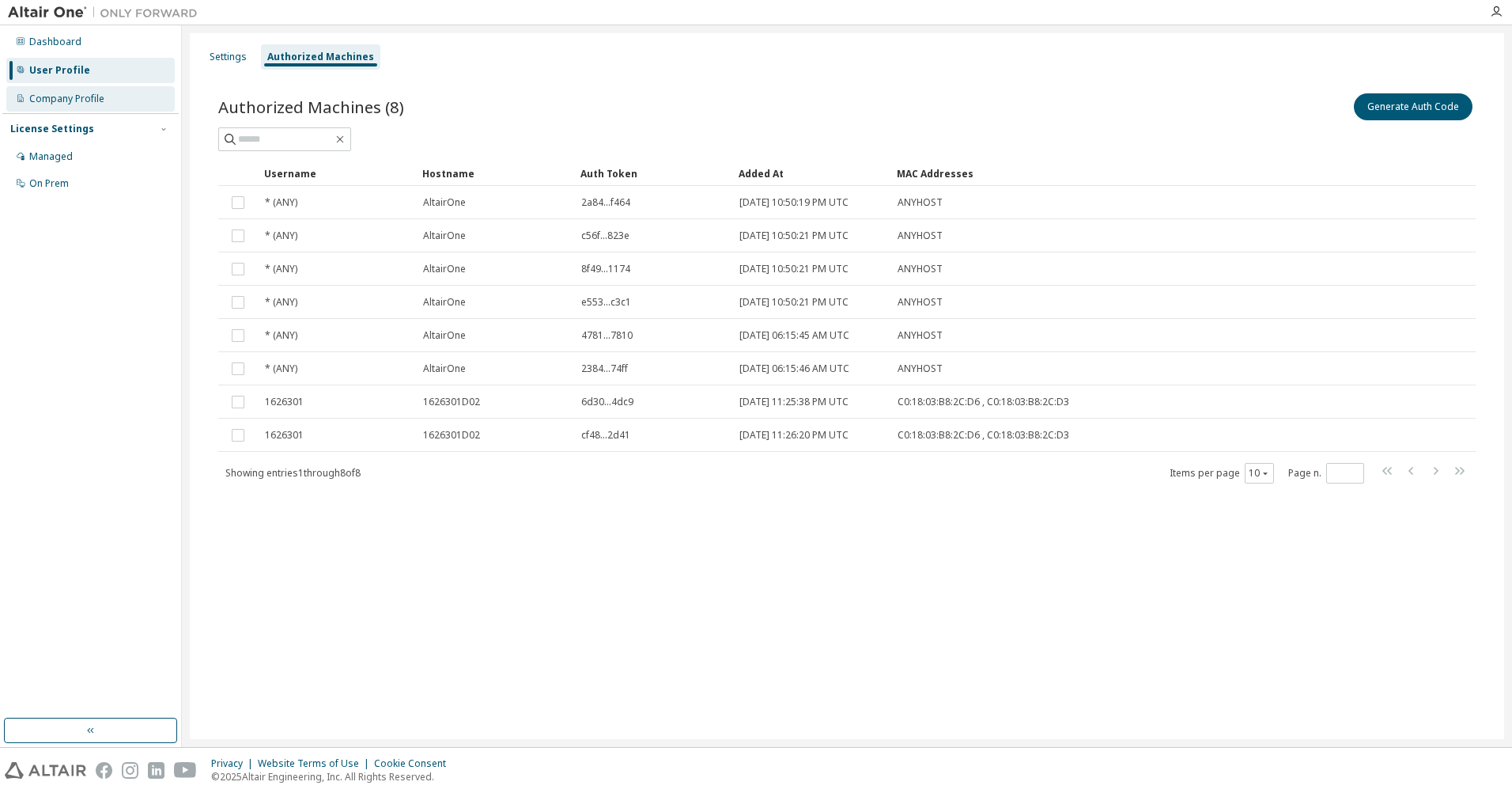
click at [113, 97] on div "Company Profile" at bounding box center [90, 99] width 168 height 26
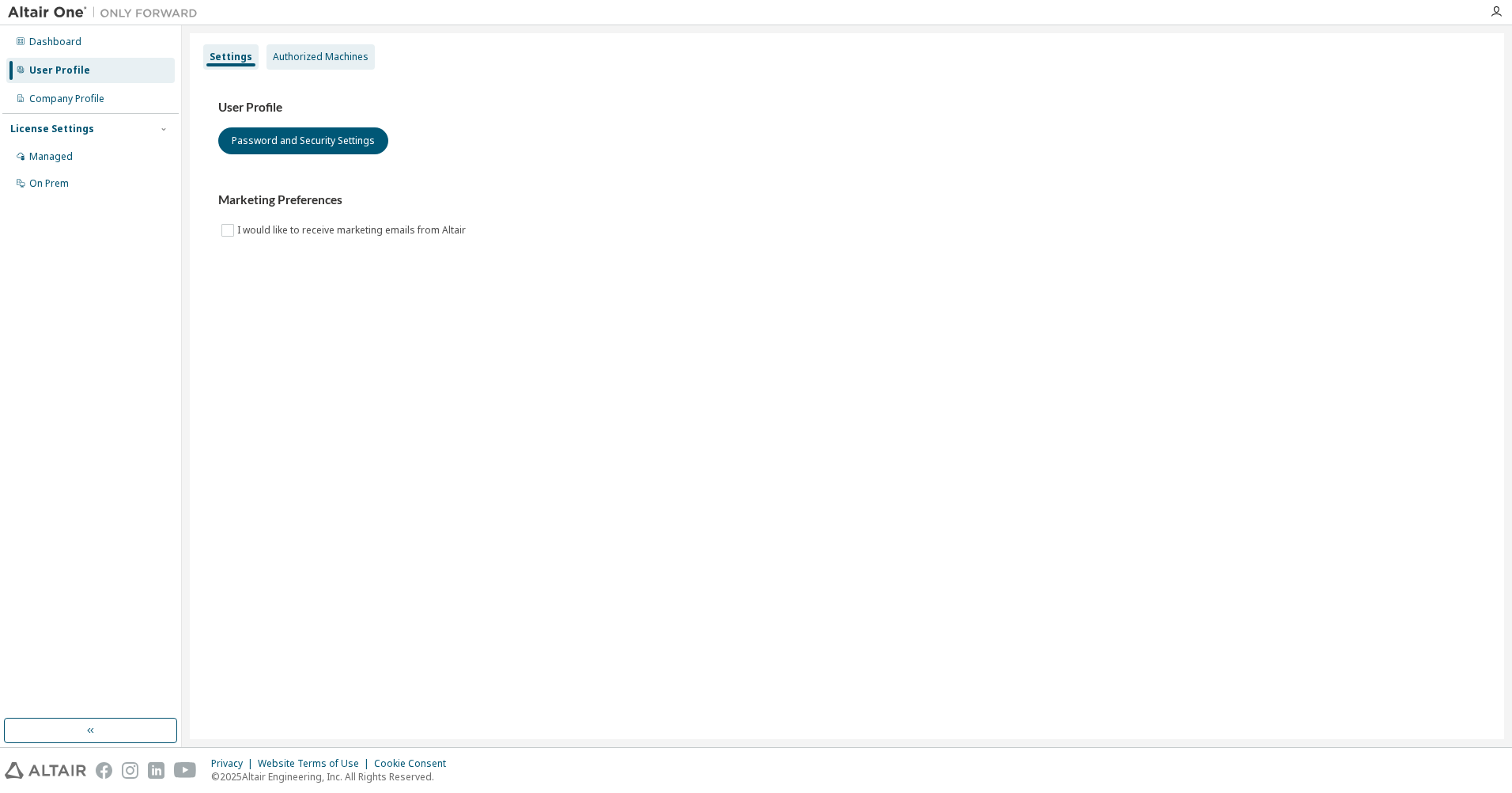
click at [349, 61] on div "Authorized Machines" at bounding box center [321, 57] width 96 height 13
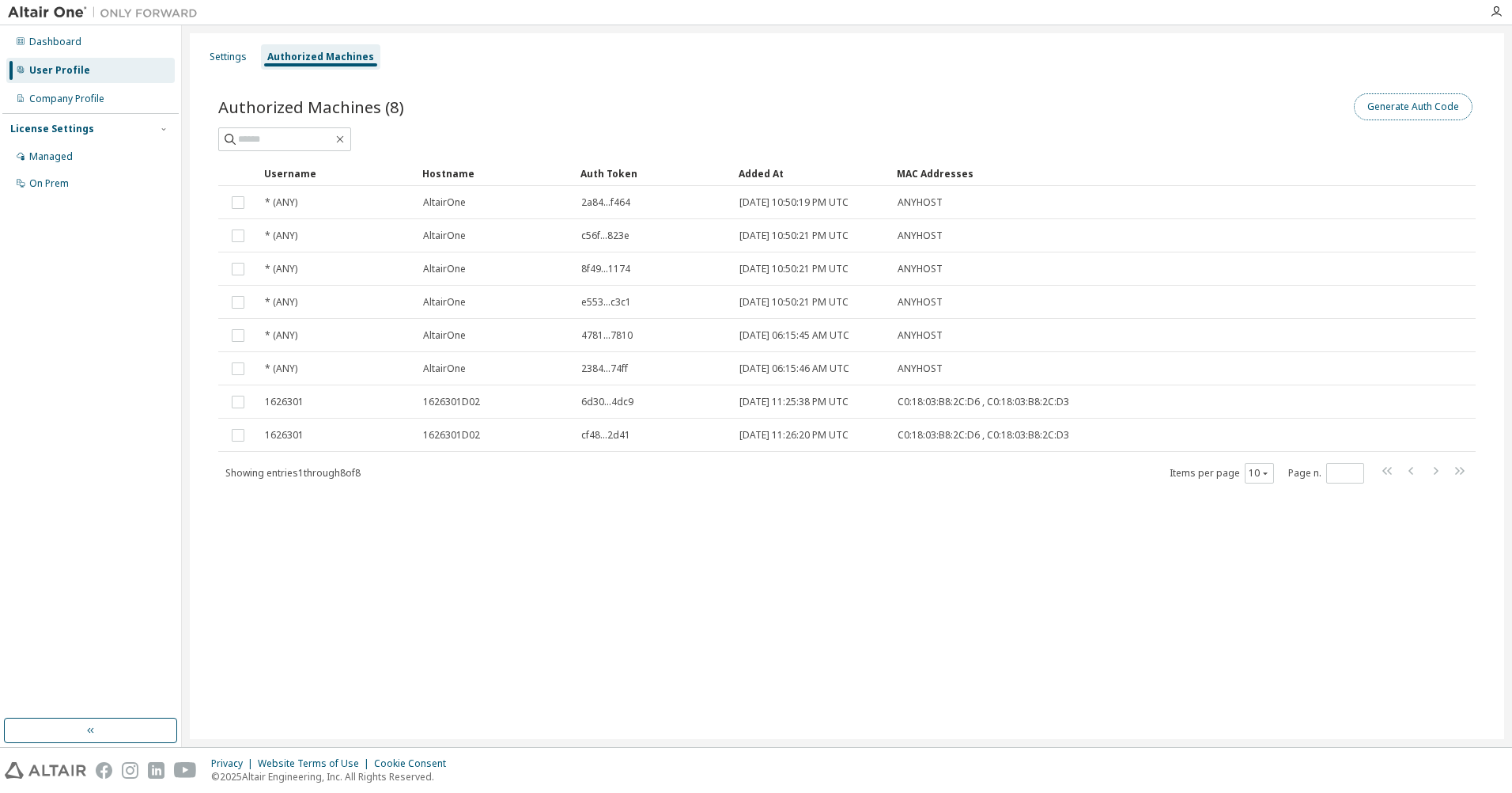
click at [1438, 101] on button "Generate Auth Code" at bounding box center [1413, 107] width 119 height 27
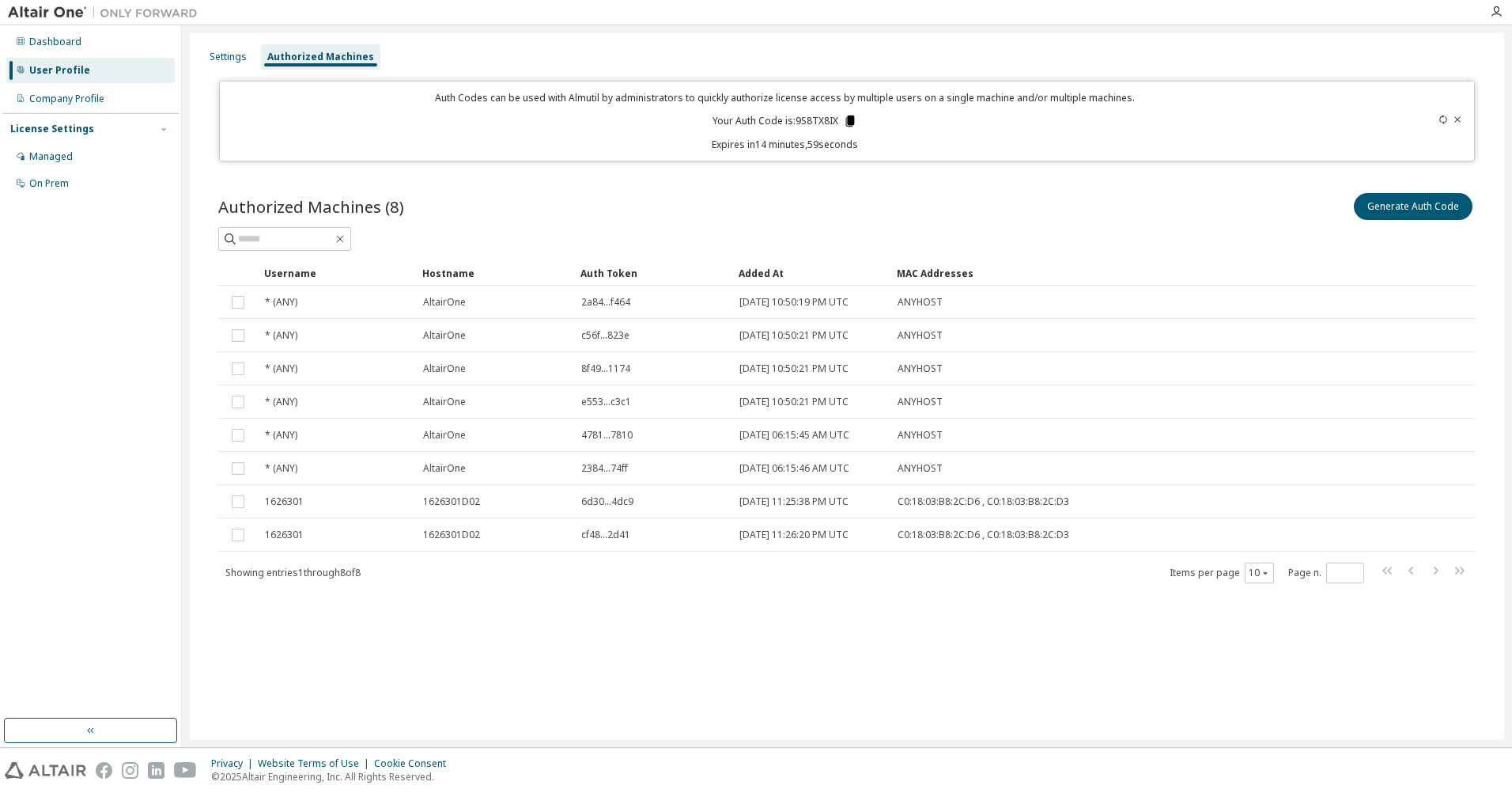
click at [852, 128] on icon at bounding box center [850, 121] width 14 height 14
drag, startPoint x: 846, startPoint y: 129, endPoint x: 849, endPoint y: 120, distance: 9.5
click at [849, 120] on icon at bounding box center [850, 121] width 9 height 11
click at [851, 124] on icon at bounding box center [850, 121] width 9 height 11
click at [114, 124] on div "License Settings" at bounding box center [90, 129] width 160 height 14
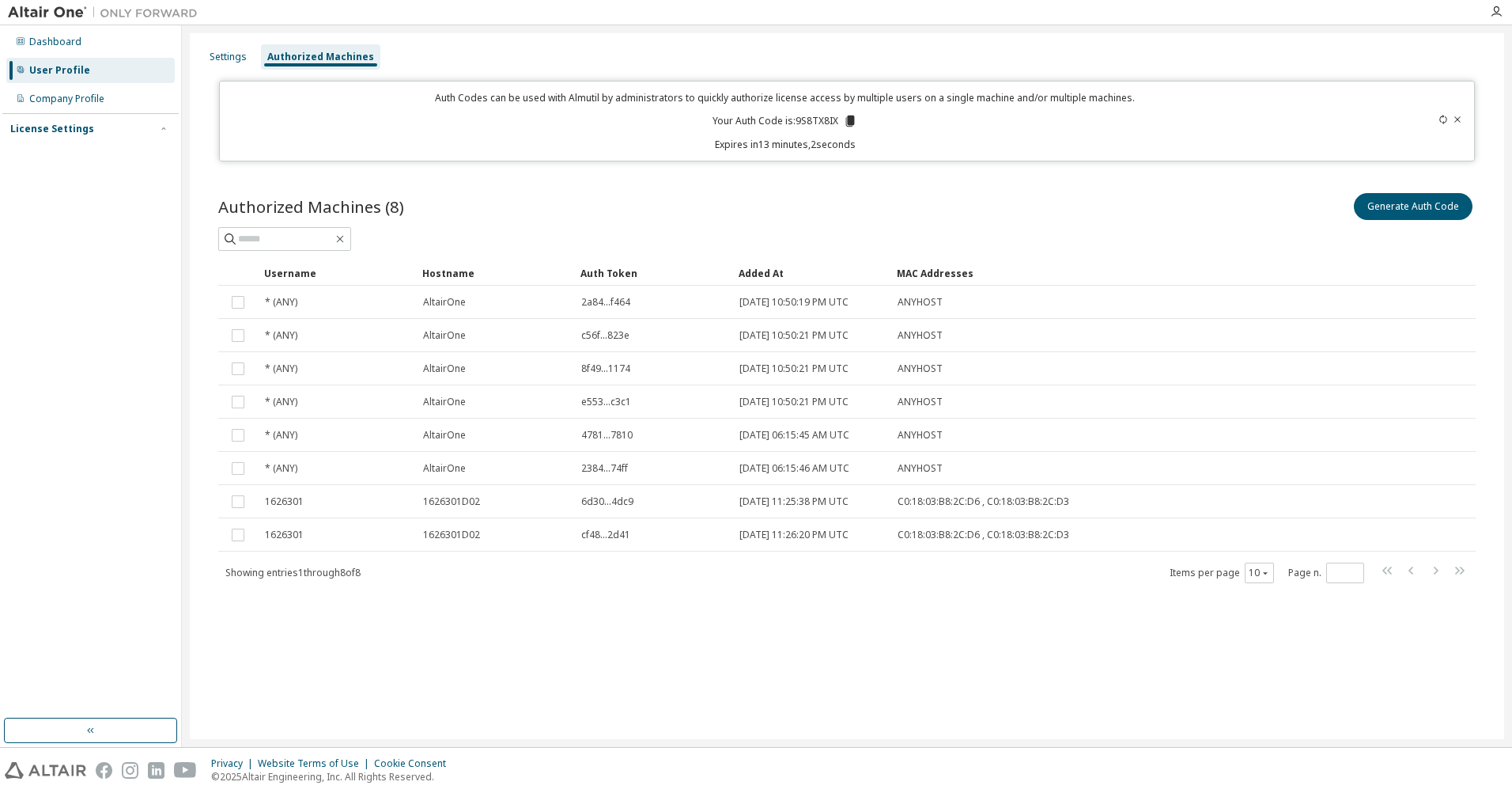
click at [121, 126] on div "License Settings" at bounding box center [90, 129] width 160 height 14
